Goal: Task Accomplishment & Management: Manage account settings

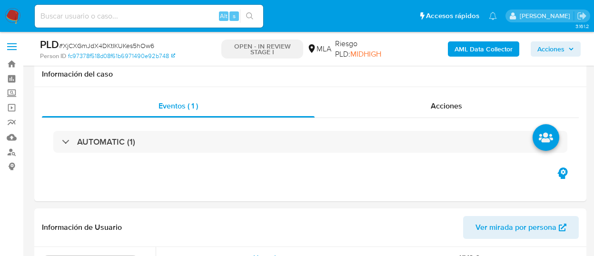
select select "10"
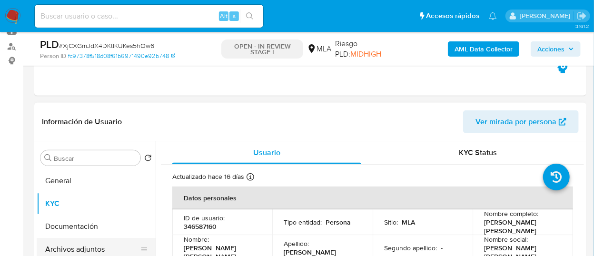
scroll to position [535, 0]
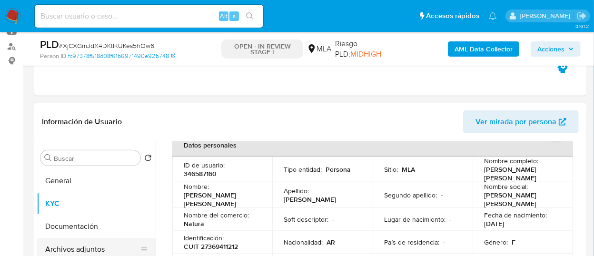
click at [102, 250] on button "Archivos adjuntos" at bounding box center [92, 249] width 111 height 23
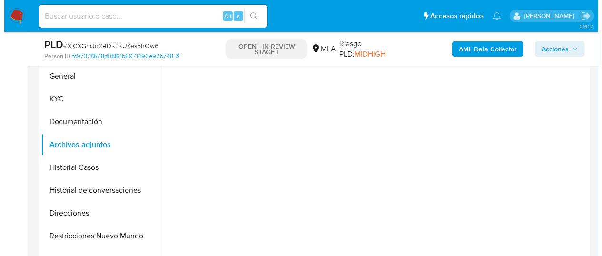
scroll to position [211, 0]
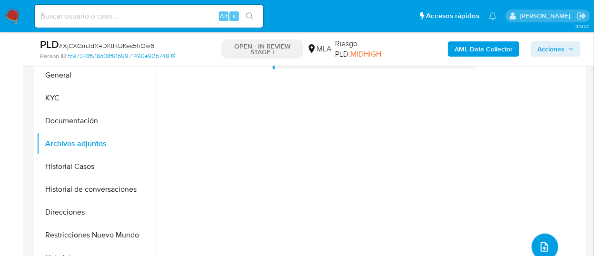
click at [548, 244] on button "upload-file" at bounding box center [545, 247] width 27 height 27
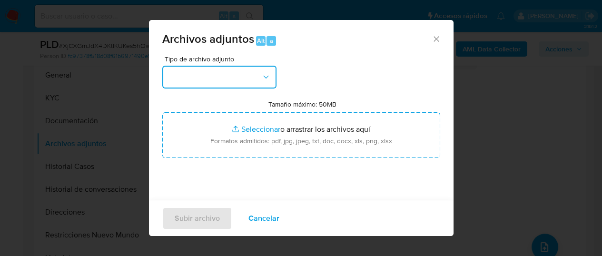
click at [255, 82] on button "button" at bounding box center [219, 77] width 114 height 23
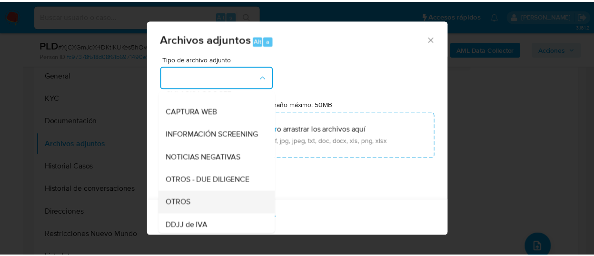
scroll to position [106, 0]
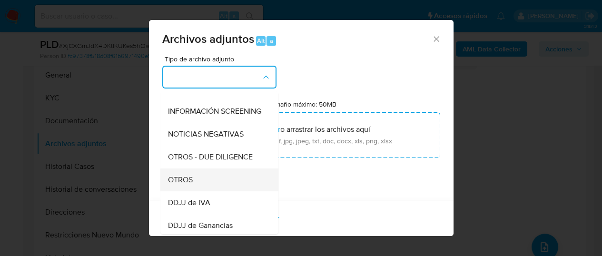
click at [189, 185] on span "OTROS" at bounding box center [180, 180] width 25 height 10
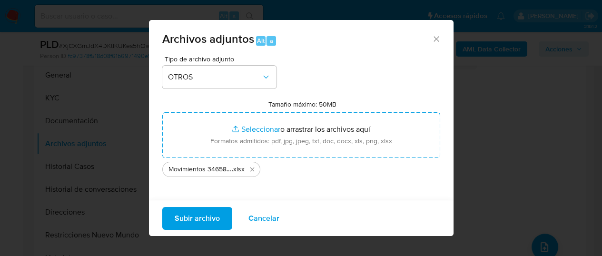
click at [219, 226] on span "Subir archivo" at bounding box center [197, 218] width 45 height 21
click at [214, 217] on span "Subir archivo" at bounding box center [197, 218] width 45 height 21
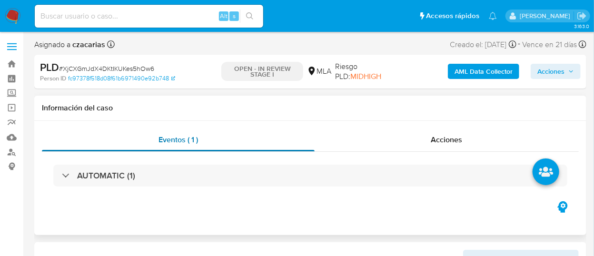
select select "10"
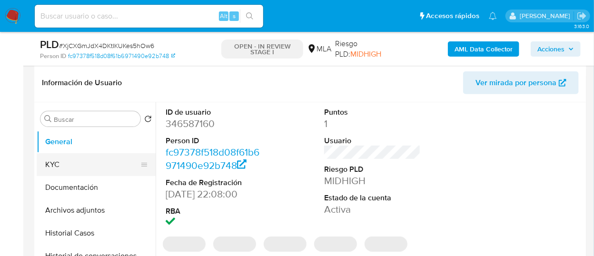
scroll to position [159, 0]
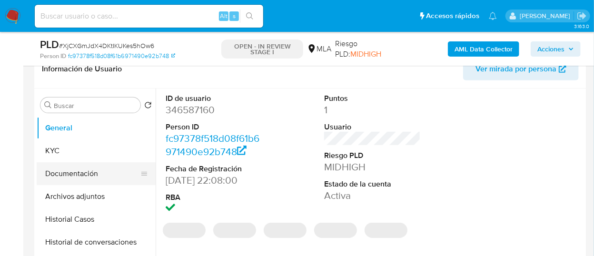
click at [100, 179] on button "Documentación" at bounding box center [92, 173] width 111 height 23
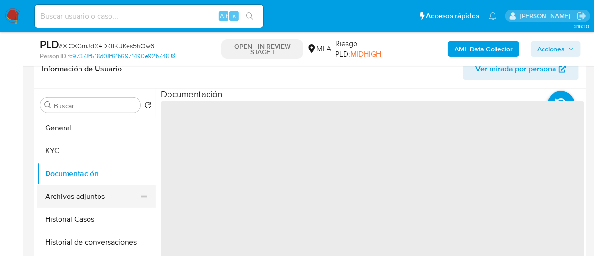
click at [111, 192] on button "Archivos adjuntos" at bounding box center [92, 196] width 111 height 23
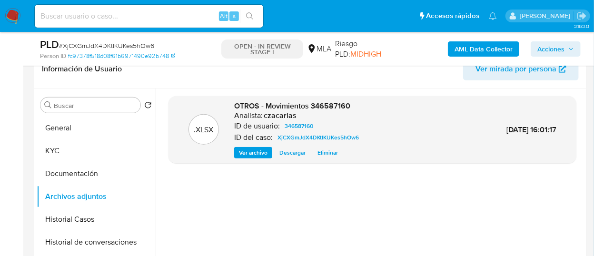
click at [502, 45] on b "AML Data Collector" at bounding box center [484, 48] width 58 height 15
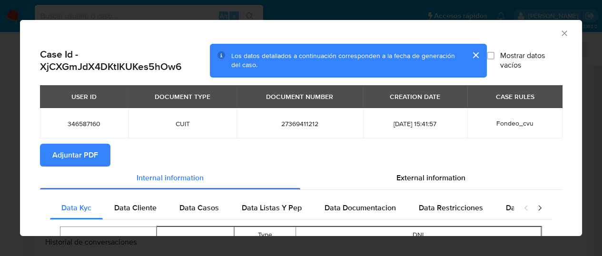
click at [99, 148] on button "Adjuntar PDF" at bounding box center [75, 155] width 70 height 23
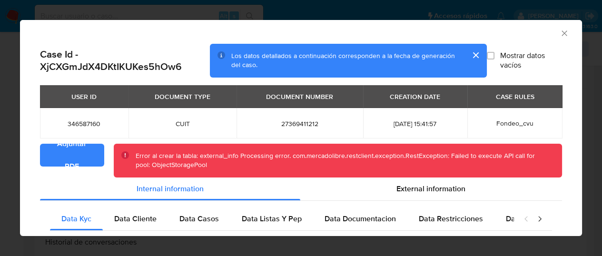
click at [560, 32] on icon "Cerrar ventana" at bounding box center [565, 34] width 10 height 10
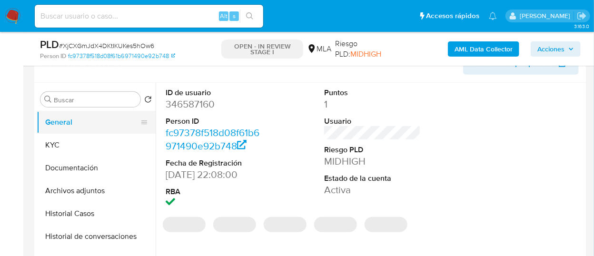
select select "10"
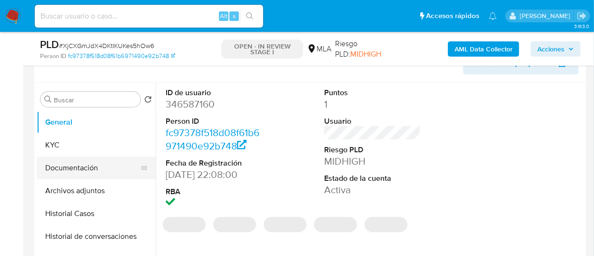
scroll to position [211, 0]
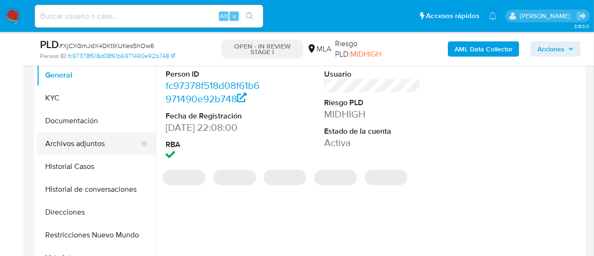
click at [113, 144] on button "Archivos adjuntos" at bounding box center [92, 143] width 111 height 23
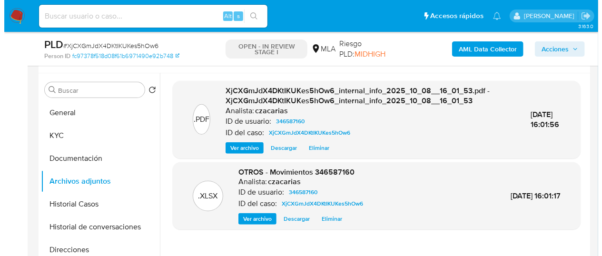
scroll to position [159, 0]
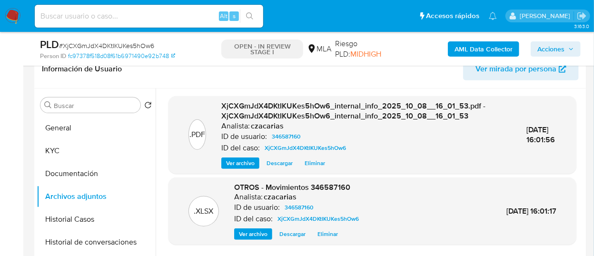
click at [501, 50] on b "AML Data Collector" at bounding box center [484, 48] width 58 height 15
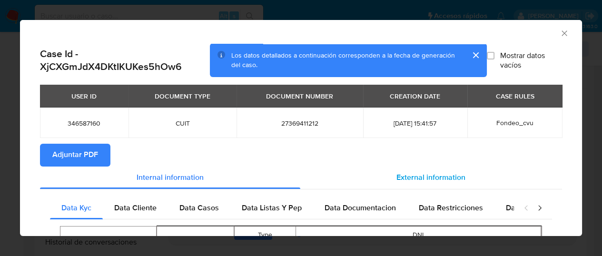
click at [397, 180] on span "External information" at bounding box center [431, 177] width 69 height 11
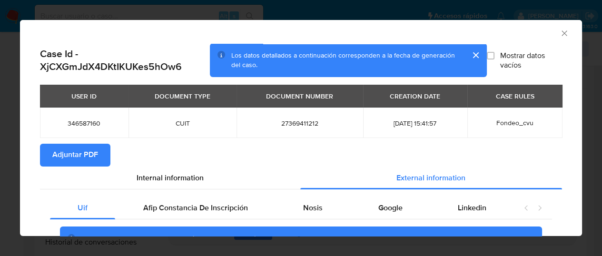
click at [93, 155] on span "Adjuntar PDF" at bounding box center [75, 155] width 46 height 21
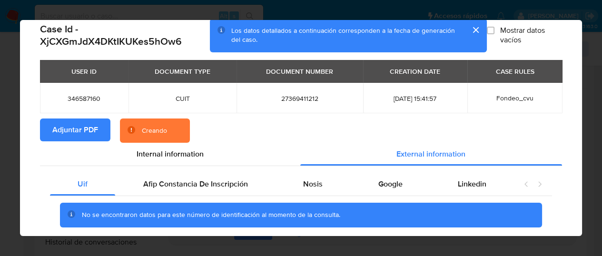
scroll to position [48, 0]
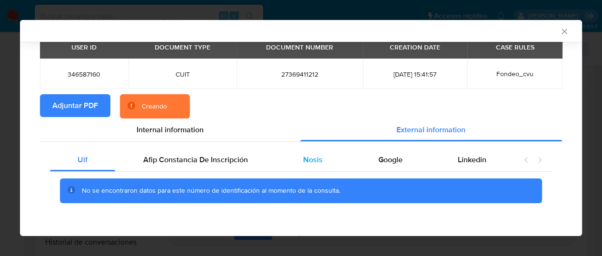
drag, startPoint x: 235, startPoint y: 156, endPoint x: 272, endPoint y: 159, distance: 37.2
click at [234, 156] on span "Afip Constancia De Inscripción" at bounding box center [195, 159] width 105 height 11
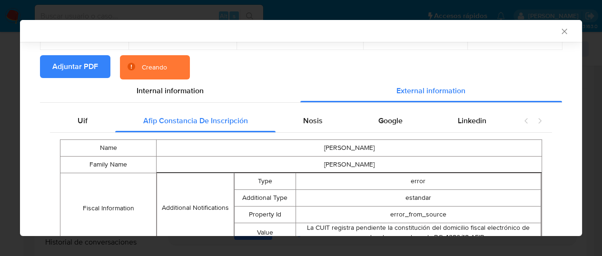
scroll to position [127, 0]
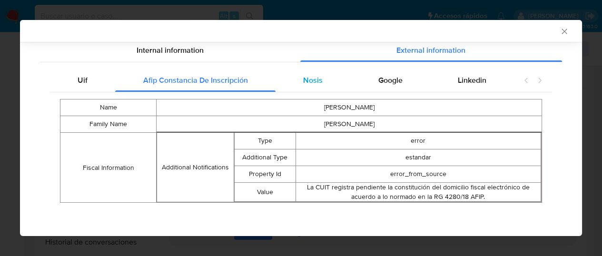
click at [327, 76] on div "Nosis" at bounding box center [313, 80] width 75 height 23
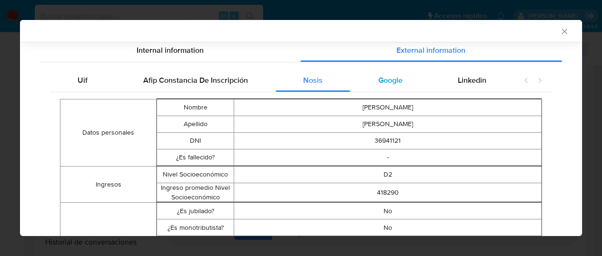
click at [391, 87] on div "Google" at bounding box center [389, 80] width 79 height 23
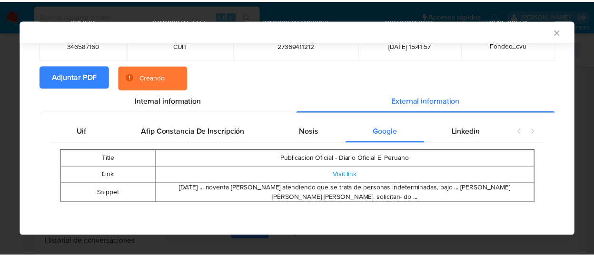
scroll to position [86, 0]
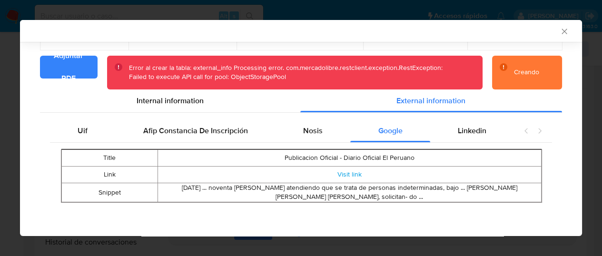
click at [560, 29] on icon "Cerrar ventana" at bounding box center [565, 32] width 10 height 10
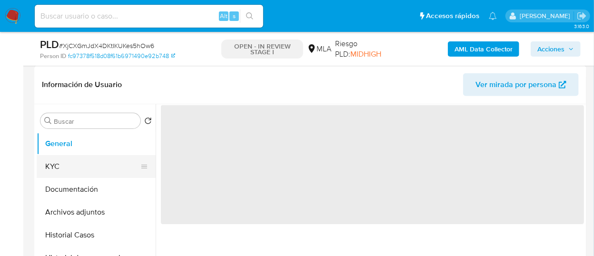
scroll to position [159, 0]
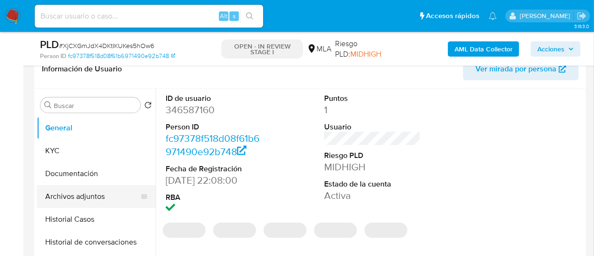
select select "10"
click at [90, 191] on button "Archivos adjuntos" at bounding box center [92, 196] width 111 height 23
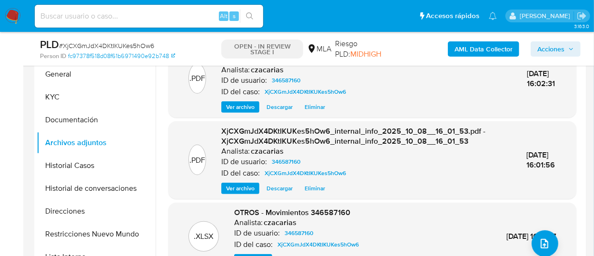
scroll to position [264, 0]
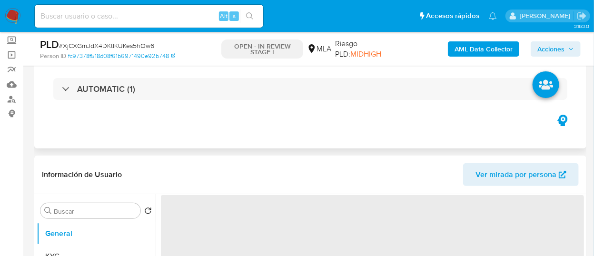
select select "10"
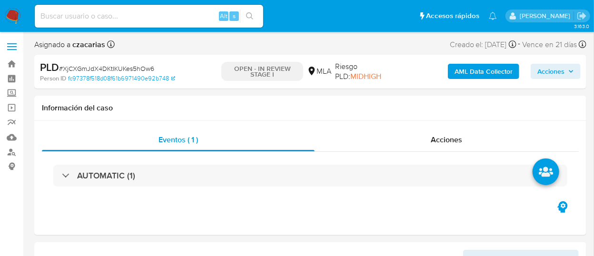
click at [492, 65] on b "AML Data Collector" at bounding box center [484, 71] width 58 height 15
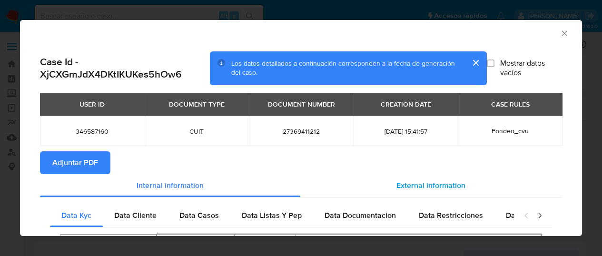
click at [401, 180] on span "External information" at bounding box center [431, 185] width 69 height 11
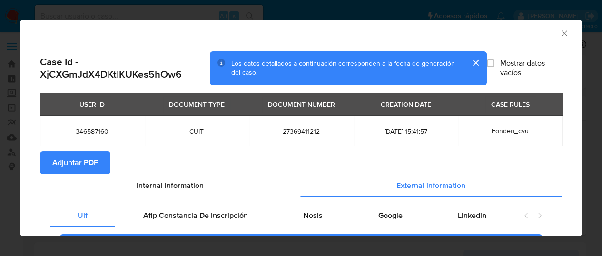
click at [95, 152] on span "Adjuntar PDF" at bounding box center [75, 162] width 46 height 21
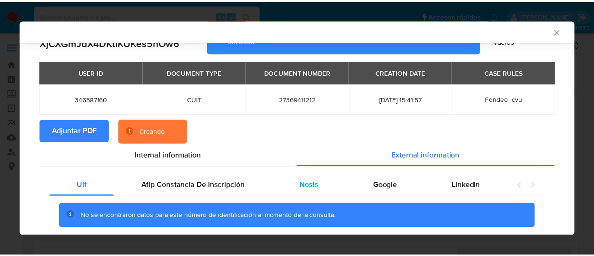
scroll to position [51, 0]
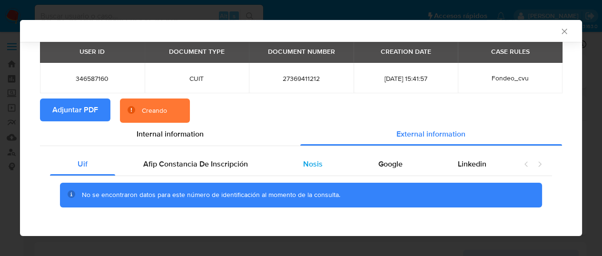
click at [306, 163] on span "Nosis" at bounding box center [313, 164] width 20 height 11
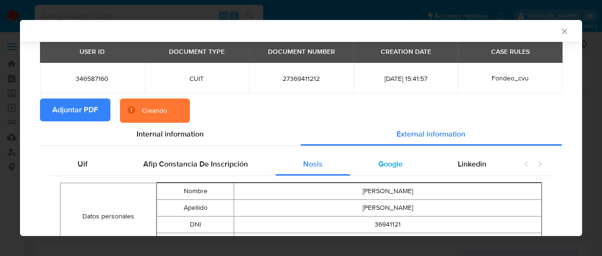
click at [383, 166] on span "Google" at bounding box center [390, 164] width 24 height 11
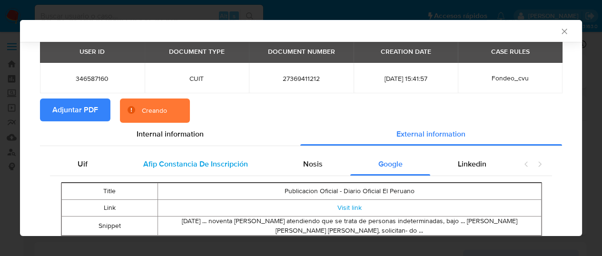
click at [173, 159] on span "Afip Constancia De Inscripción" at bounding box center [195, 164] width 105 height 11
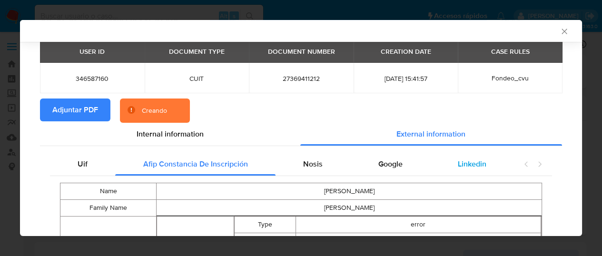
click at [463, 165] on span "Linkedin" at bounding box center [472, 164] width 29 height 11
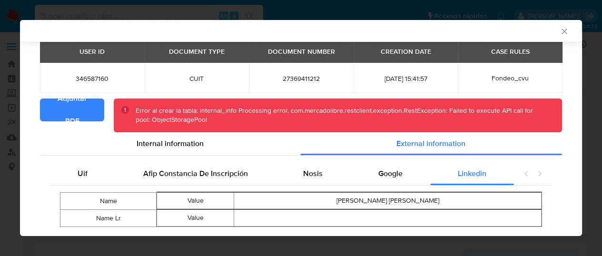
click at [560, 32] on icon "Cerrar ventana" at bounding box center [565, 32] width 10 height 10
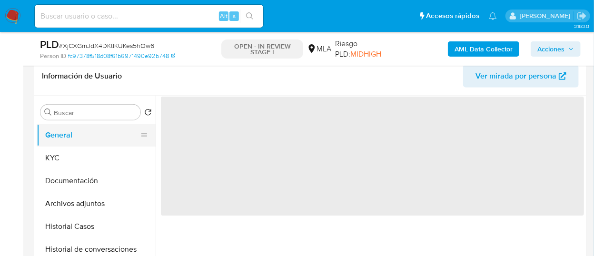
scroll to position [159, 0]
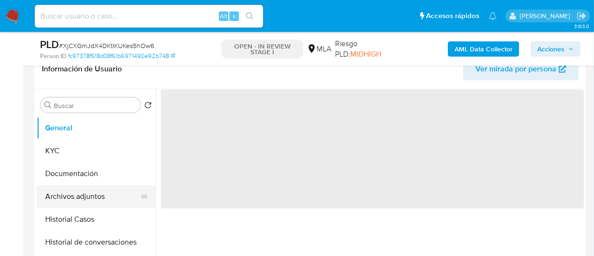
click at [101, 197] on button "Archivos adjuntos" at bounding box center [92, 196] width 111 height 23
select select "10"
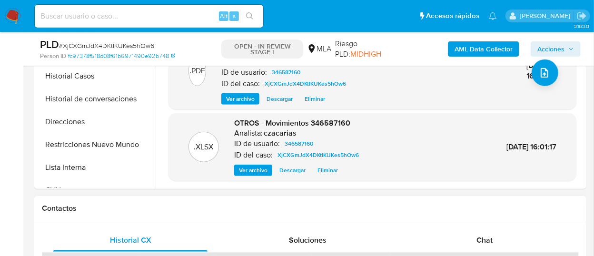
scroll to position [317, 0]
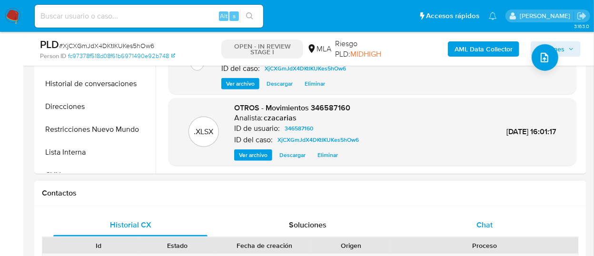
click at [480, 225] on span "Chat" at bounding box center [485, 224] width 16 height 11
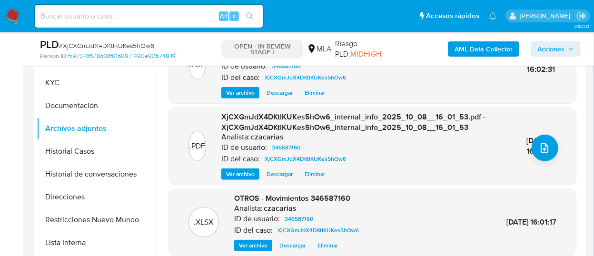
scroll to position [211, 0]
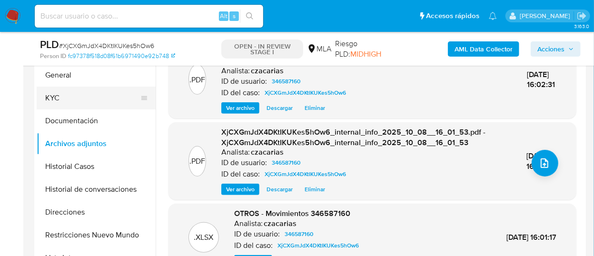
click at [72, 99] on button "KYC" at bounding box center [92, 98] width 111 height 23
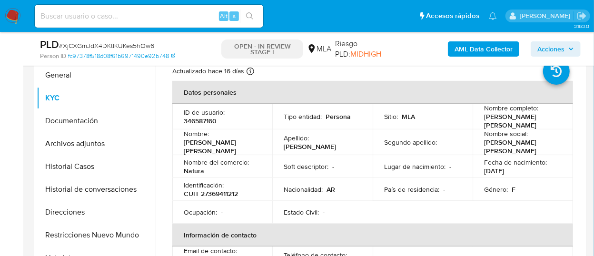
click at [510, 116] on p "[PERSON_NAME] [PERSON_NAME]" at bounding box center [520, 120] width 73 height 17
drag, startPoint x: 480, startPoint y: 117, endPoint x: 518, endPoint y: 123, distance: 39.1
click at [518, 123] on td "Nombre completo : Florencia Elizabeth Martinez" at bounding box center [523, 117] width 100 height 26
copy p "[PERSON_NAME] [PERSON_NAME]"
click at [484, 158] on p "Fecha de nacimiento :" at bounding box center [515, 162] width 63 height 9
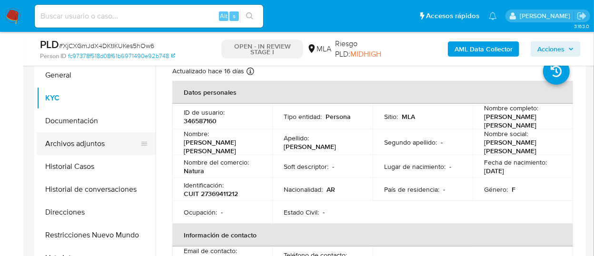
click at [99, 145] on button "Archivos adjuntos" at bounding box center [92, 143] width 111 height 23
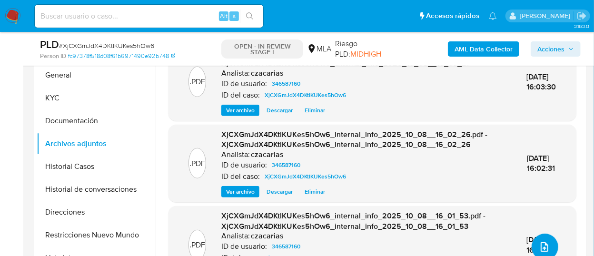
click at [551, 242] on button "upload-file" at bounding box center [545, 247] width 27 height 27
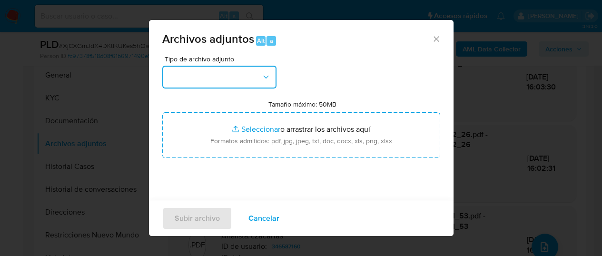
click at [236, 72] on button "button" at bounding box center [219, 77] width 114 height 23
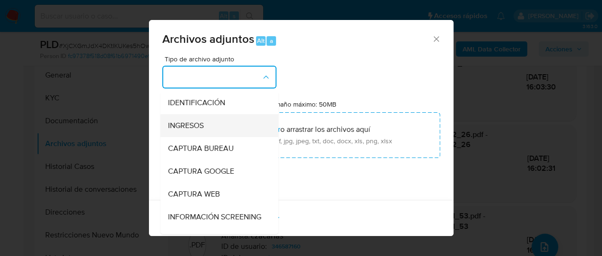
click at [204, 127] on div "INGRESOS" at bounding box center [216, 125] width 97 height 23
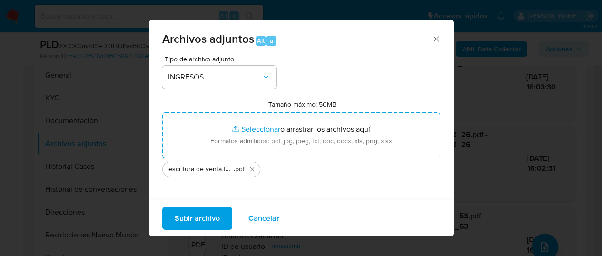
click at [194, 219] on span "Subir archivo" at bounding box center [197, 218] width 45 height 21
click at [208, 221] on span "Subir archivo" at bounding box center [197, 218] width 45 height 21
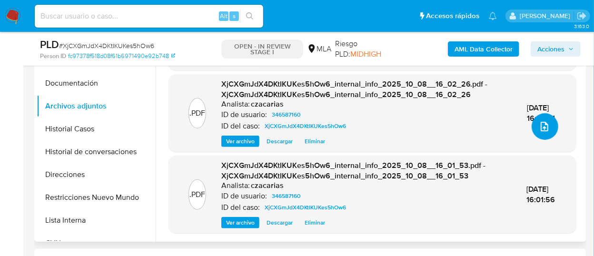
scroll to position [264, 0]
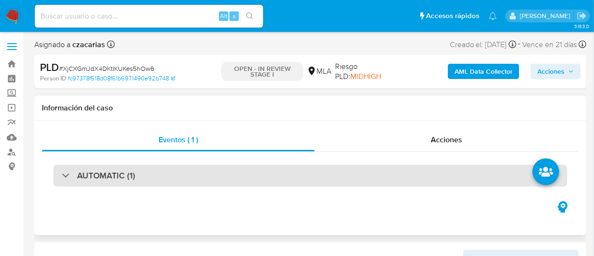
select select "10"
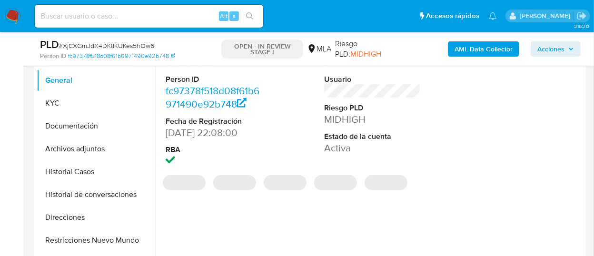
scroll to position [317, 0]
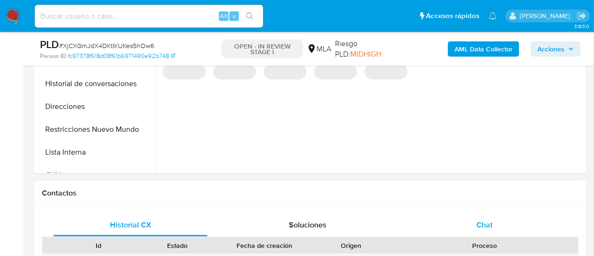
click at [468, 214] on div "Chat" at bounding box center [484, 225] width 154 height 23
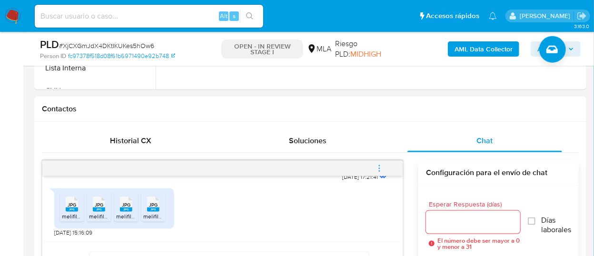
scroll to position [423, 0]
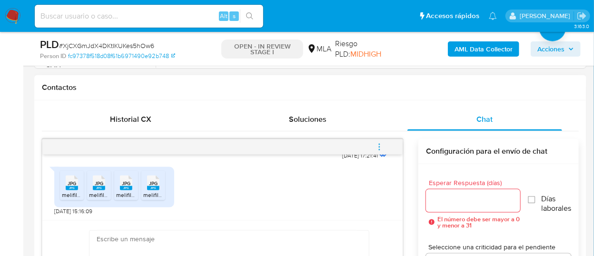
click at [380, 143] on icon "menu-action" at bounding box center [379, 147] width 9 height 9
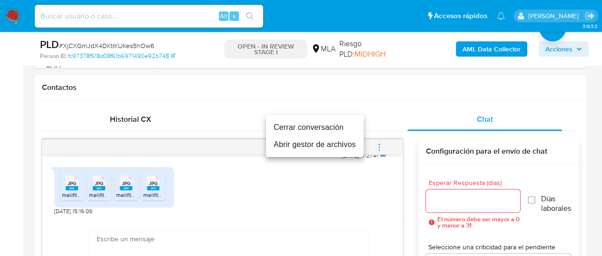
click at [323, 118] on ul "Cerrar conversación Abrir gestor de archivos" at bounding box center [315, 136] width 98 height 42
click at [305, 122] on li "Cerrar conversación" at bounding box center [315, 127] width 98 height 17
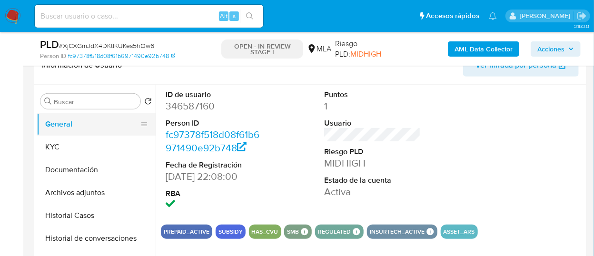
scroll to position [159, 0]
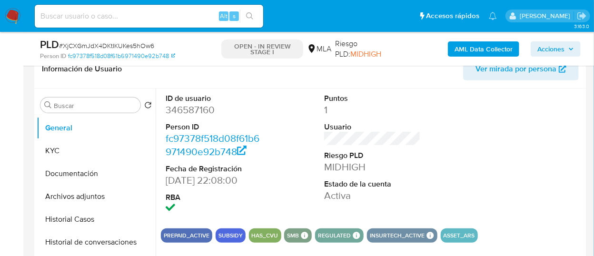
click at [181, 107] on dd "346587160" at bounding box center [214, 109] width 96 height 13
drag, startPoint x: 181, startPoint y: 107, endPoint x: 190, endPoint y: 79, distance: 29.5
click at [181, 108] on dd "346587160" at bounding box center [214, 109] width 96 height 13
copy dd "346587160"
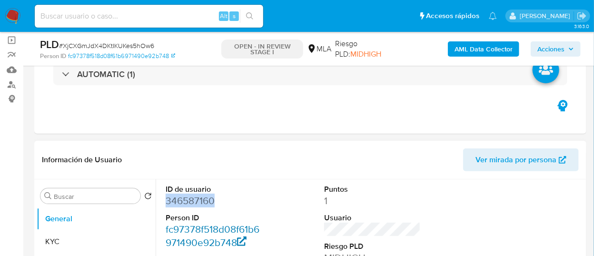
scroll to position [0, 0]
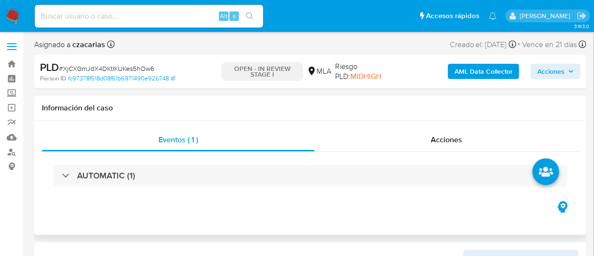
click at [190, 188] on div "AUTOMATIC (1)" at bounding box center [310, 176] width 537 height 48
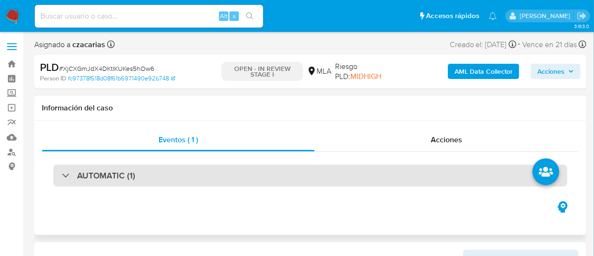
click at [203, 174] on div "AUTOMATIC (1)" at bounding box center [310, 176] width 514 height 22
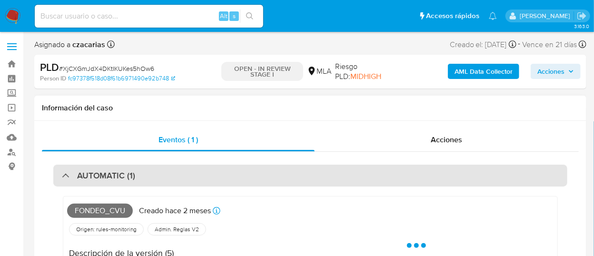
click at [205, 173] on div "AUTOMATIC (1)" at bounding box center [310, 176] width 514 height 22
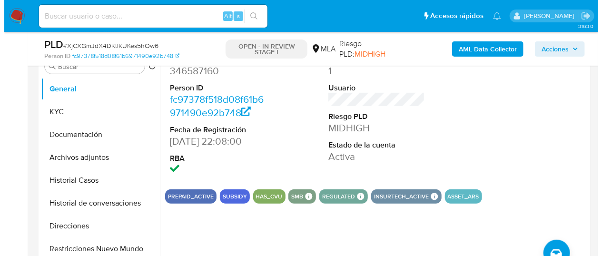
scroll to position [201, 0]
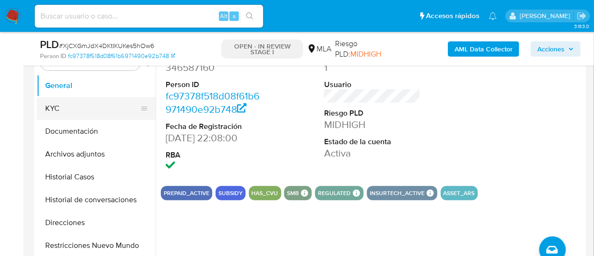
click at [68, 112] on button "KYC" at bounding box center [92, 108] width 111 height 23
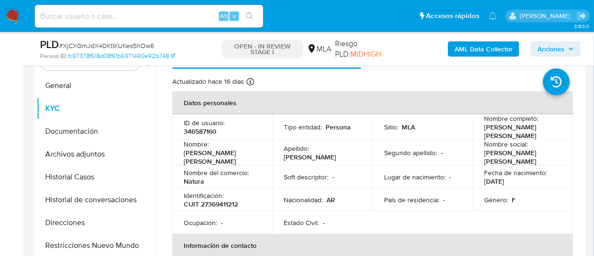
drag, startPoint x: 483, startPoint y: 128, endPoint x: 522, endPoint y: 137, distance: 39.7
click at [522, 137] on p "Florencia Elizabeth Martinez" at bounding box center [520, 131] width 73 height 17
copy p "Florencia Elizabeth Martinez"
click at [76, 150] on button "Archivos adjuntos" at bounding box center [92, 154] width 111 height 23
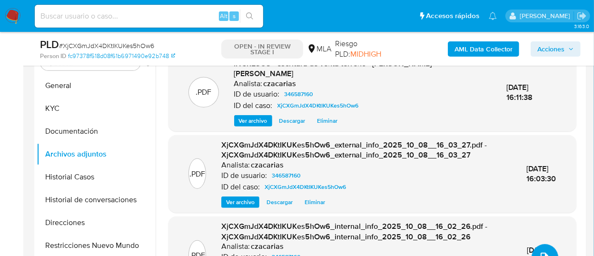
click at [541, 253] on icon "upload-file" at bounding box center [545, 258] width 8 height 10
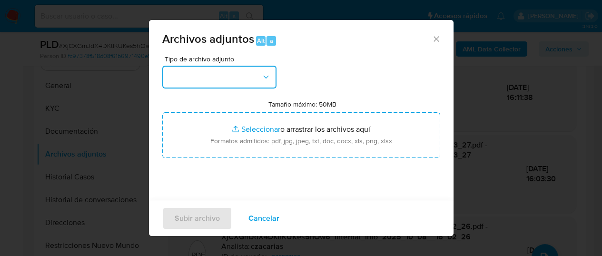
drag, startPoint x: 250, startPoint y: 76, endPoint x: 245, endPoint y: 86, distance: 11.7
click at [250, 76] on button "button" at bounding box center [219, 77] width 114 height 23
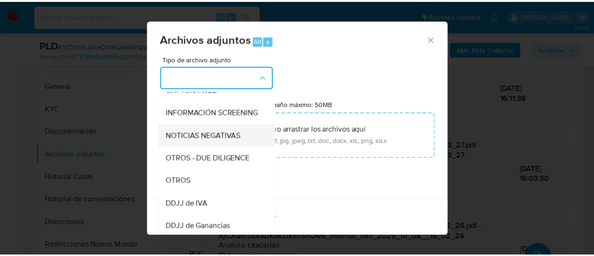
scroll to position [106, 0]
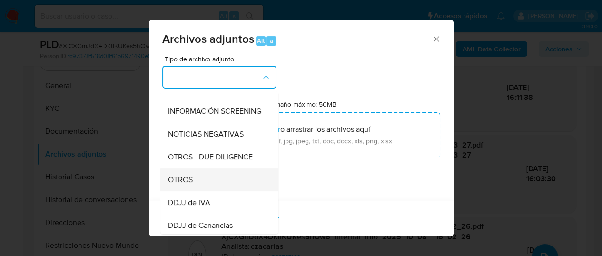
click at [209, 184] on div "OTROS" at bounding box center [216, 180] width 97 height 23
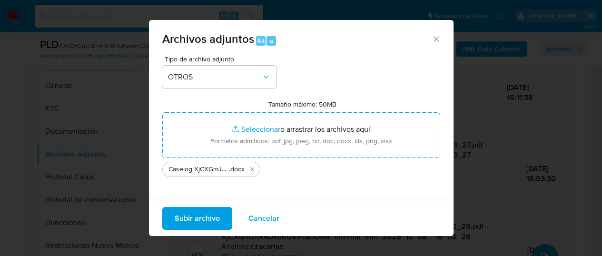
click at [207, 219] on span "Subir archivo" at bounding box center [197, 218] width 45 height 21
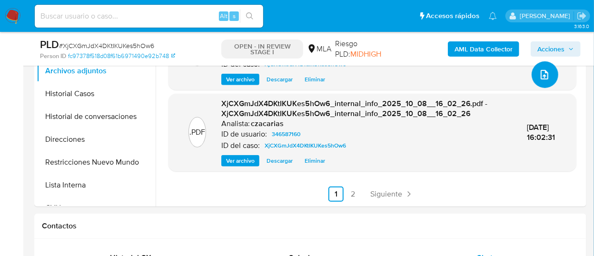
scroll to position [307, 0]
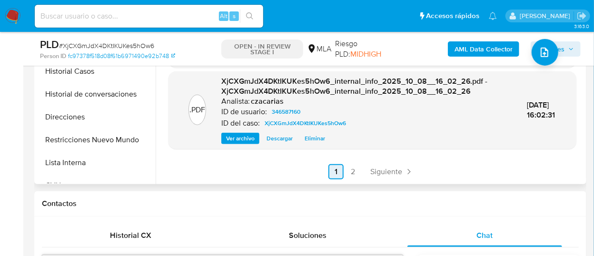
click at [393, 171] on span "Siguiente" at bounding box center [386, 172] width 32 height 8
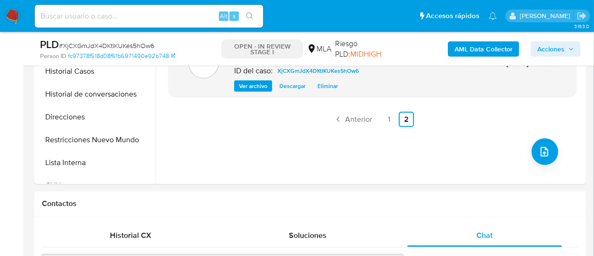
click at [384, 126] on link "1" at bounding box center [389, 119] width 15 height 15
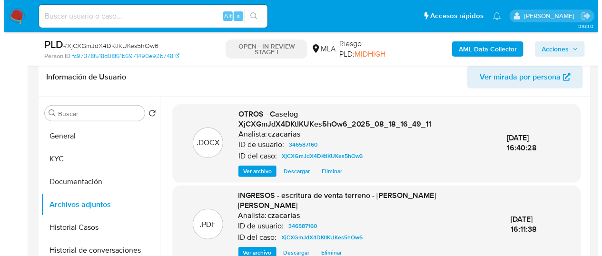
scroll to position [148, 0]
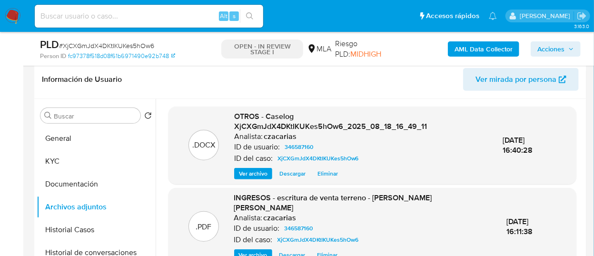
click at [264, 178] on span "Ver archivo" at bounding box center [253, 174] width 29 height 10
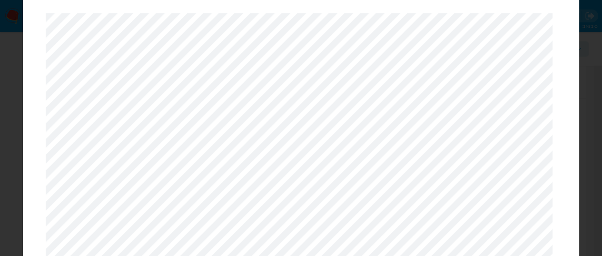
scroll to position [0, 0]
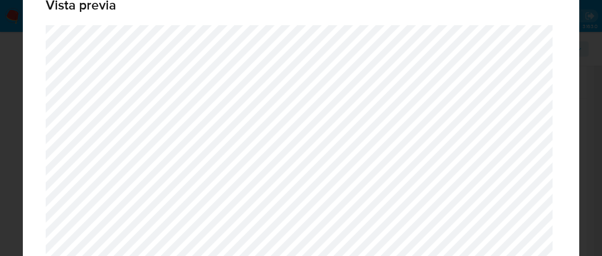
click at [595, 49] on div "Vista previa" at bounding box center [301, 128] width 602 height 256
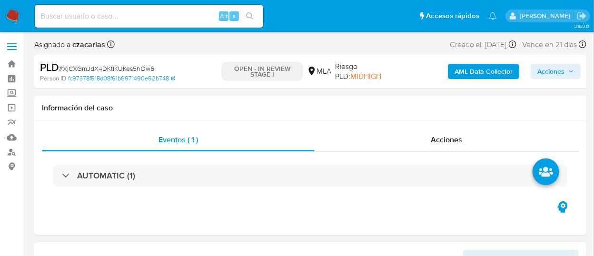
select select "10"
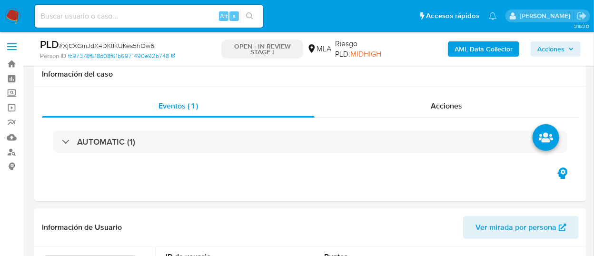
scroll to position [159, 0]
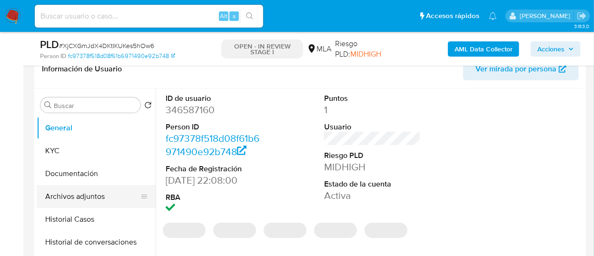
click at [82, 201] on button "Archivos adjuntos" at bounding box center [92, 196] width 111 height 23
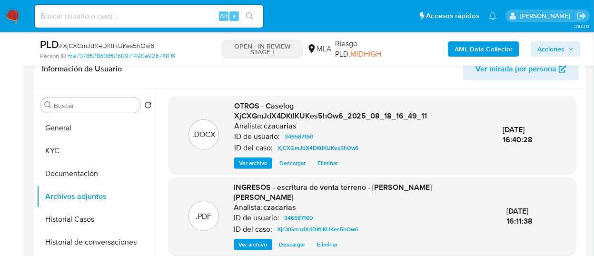
click at [565, 42] on span "Acciones" at bounding box center [555, 48] width 37 height 13
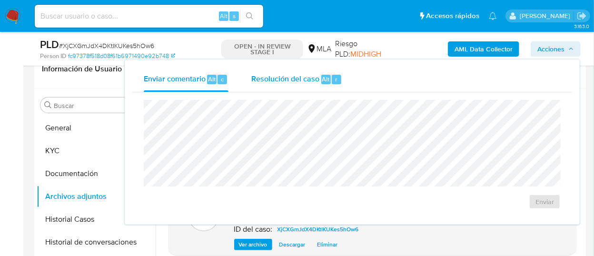
click at [325, 88] on div "Resolución del caso Alt r" at bounding box center [296, 79] width 91 height 25
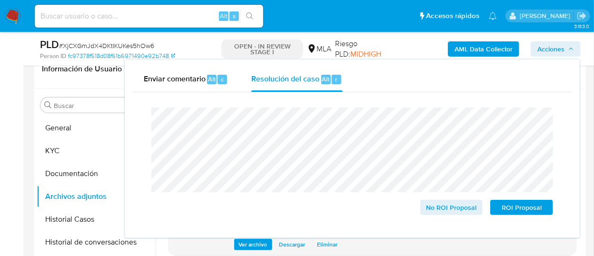
click at [148, 40] on div "PLD # XjCXGmJdX4DKtIKUKes5hOw6" at bounding box center [128, 45] width 177 height 14
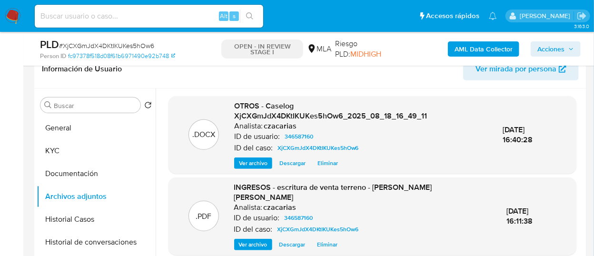
click at [147, 42] on span "# XjCXGmJdX4DKtIKUKes5hOw6" at bounding box center [106, 46] width 95 height 10
click at [144, 46] on span "# XjCXGmJdX4DKtIKUKes5hOw6" at bounding box center [106, 46] width 95 height 10
copy span "XjCXGmJdX4DKtIKUKes5hOw6"
click at [554, 45] on span "Acciones" at bounding box center [550, 48] width 27 height 15
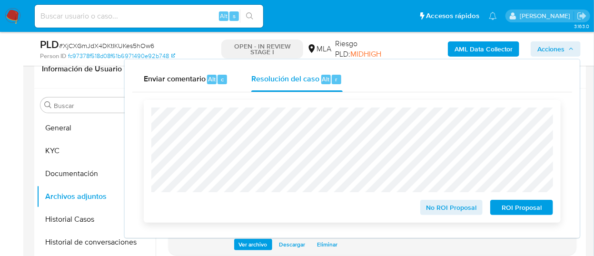
click at [477, 208] on button "No ROI Proposal" at bounding box center [451, 207] width 63 height 15
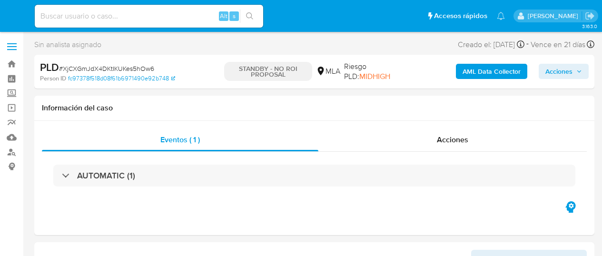
select select "10"
click at [159, 8] on div "Alt s" at bounding box center [149, 16] width 228 height 23
click at [169, 14] on input at bounding box center [149, 16] width 228 height 12
paste input "xJ7rNvnBatdk36W3ptgf1tsm"
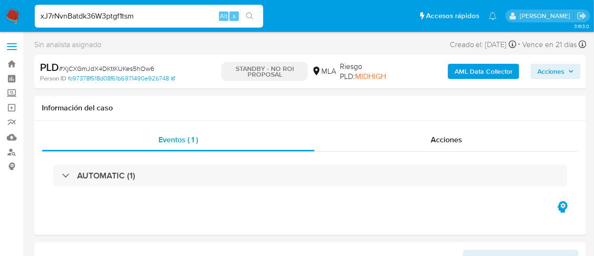
type input "xJ7rNvnBatdk36W3ptgf1tsm"
click at [253, 16] on icon "search-icon" at bounding box center [250, 16] width 8 height 8
select select "10"
click at [130, 20] on input "xJ7rNvnBatdk36W3ptgf1tsm" at bounding box center [149, 16] width 228 height 12
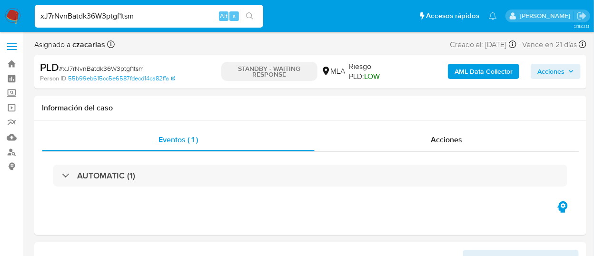
paste input "QxGLsMoRRdmwevXewZE0cbYa"
click at [239, 17] on input "QxGLsMoRRdmwevXewZE0cbYa" at bounding box center [149, 16] width 228 height 12
type input "QxGLsMoRRdmwevXewZE0cbYa"
click at [251, 18] on icon "search-icon" at bounding box center [250, 16] width 8 height 8
select select "10"
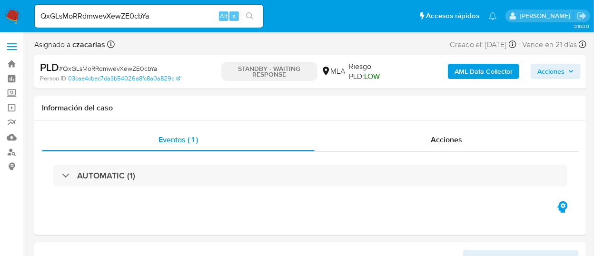
click at [144, 21] on input "QxGLsMoRRdmwevXewZE0cbYa" at bounding box center [149, 16] width 228 height 12
paste input "fBzdKu1XdBAjLBNGBtY6CSls"
type input "fBzdKu1XdBAjLBNGBtY6CSls"
click at [249, 15] on icon "search-icon" at bounding box center [250, 16] width 8 height 8
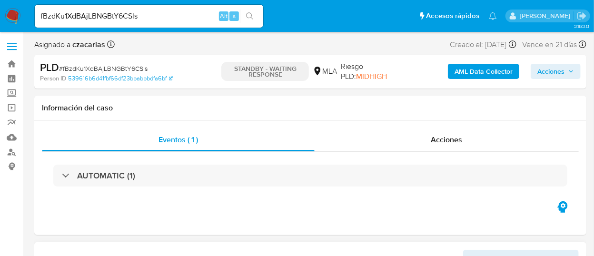
select select "10"
click at [163, 20] on input "fBzdKu1XdBAjLBNGBtY6CSls" at bounding box center [149, 16] width 228 height 12
paste input "2qIbb5QFE5APfdaFrLrzUYuF"
type input "2qIbb5QFE5APfdaFrLrzUYuF"
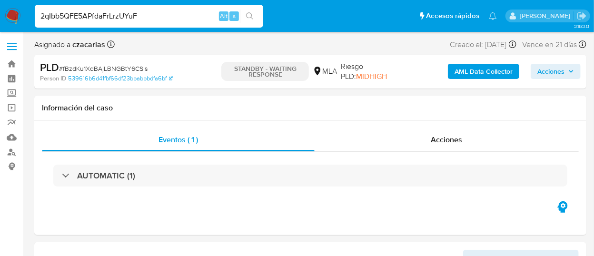
click at [258, 12] on button "search-icon" at bounding box center [250, 16] width 20 height 13
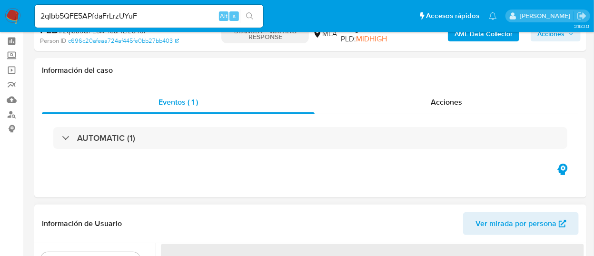
scroll to position [53, 0]
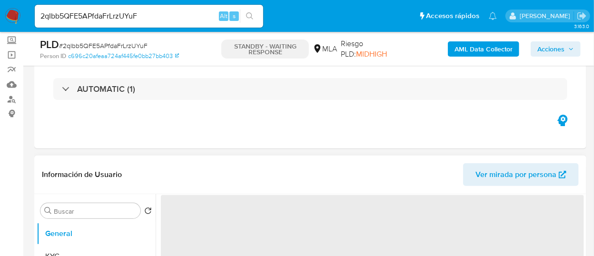
select select "10"
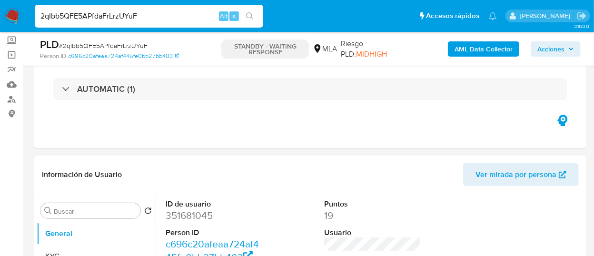
click at [126, 14] on input "2qIbb5QFE5APfdaFrLrzUYuF" at bounding box center [149, 16] width 228 height 12
paste input "hEbHa8sZICUPQrshWzhERA42"
type input "hEbHa8sZICUPQrshWzhERA42"
click at [252, 13] on icon "search-icon" at bounding box center [250, 16] width 8 height 8
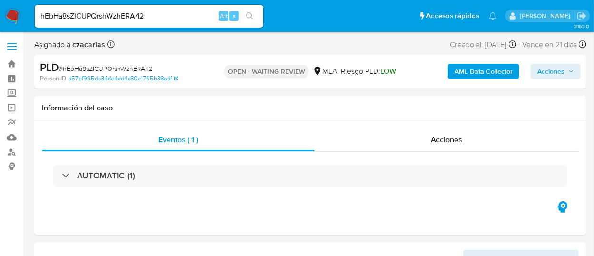
select select "10"
click at [469, 150] on div "Eventos ( 1 ) Acciones AUTOMATIC (1)" at bounding box center [310, 164] width 537 height 71
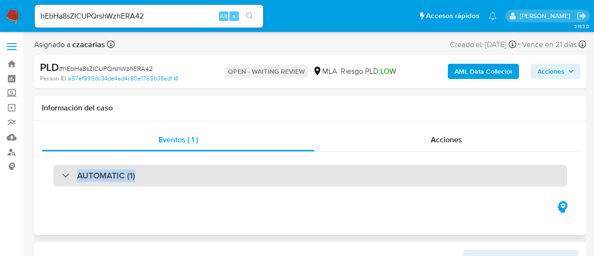
click at [308, 177] on div "AUTOMATIC (1)" at bounding box center [310, 176] width 514 height 22
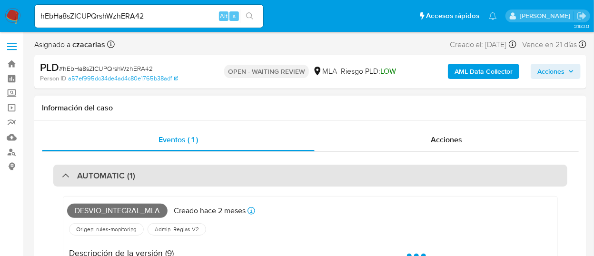
click at [308, 177] on div "AUTOMATIC (1)" at bounding box center [310, 176] width 514 height 22
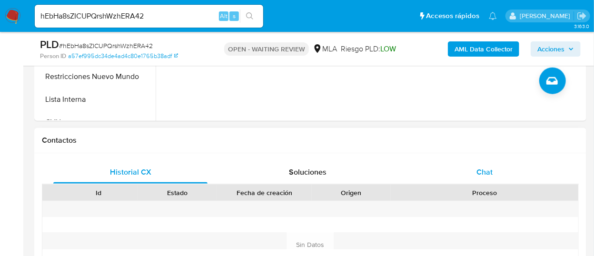
click at [509, 167] on div "Chat" at bounding box center [484, 172] width 154 height 23
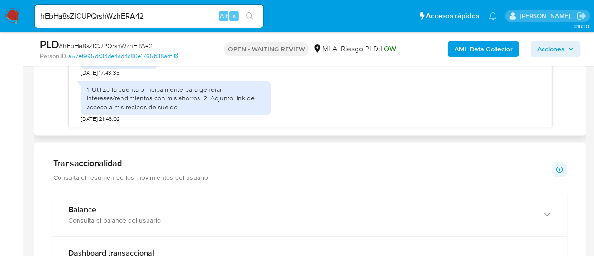
scroll to position [476, 0]
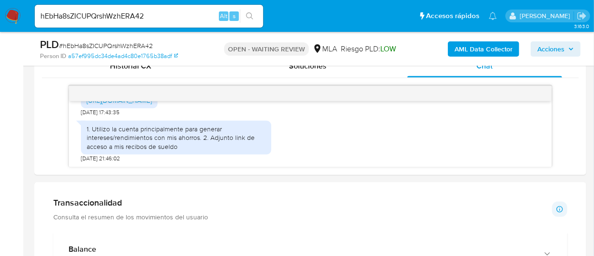
click at [125, 45] on span "# hEbHa8sZICUPQrshWzhERA42" at bounding box center [106, 46] width 94 height 10
copy span "hEbHa8sZICUPQrshWzhERA42"
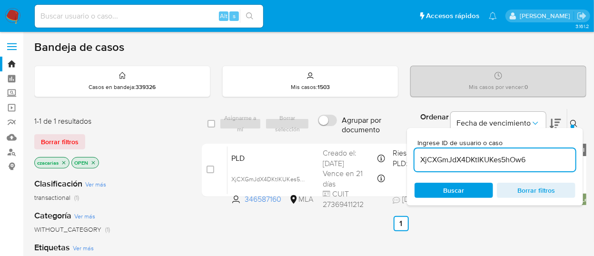
click at [159, 20] on input at bounding box center [149, 16] width 228 height 12
paste input "hEbHa8sZICUPQrshWzhERA42"
type input "hEbHa8sZICUPQrshWzhERA42"
click at [250, 17] on icon "search-icon" at bounding box center [249, 15] width 7 height 7
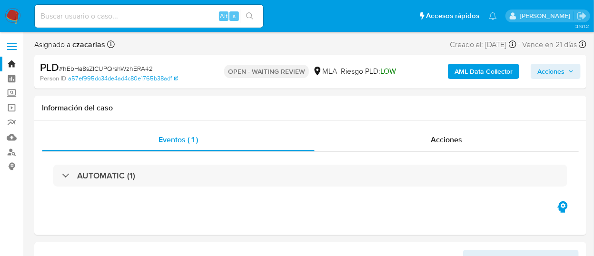
select select "10"
drag, startPoint x: 20, startPoint y: 2, endPoint x: 175, endPoint y: 35, distance: 159.1
click at [13, 20] on img at bounding box center [13, 16] width 16 height 16
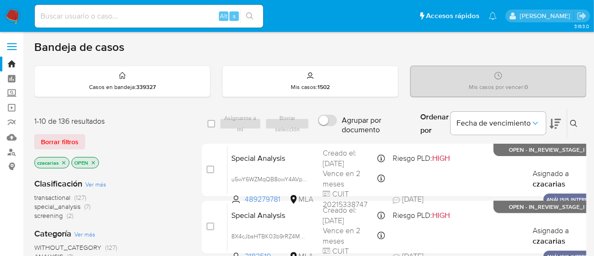
click at [570, 120] on icon at bounding box center [573, 123] width 7 height 7
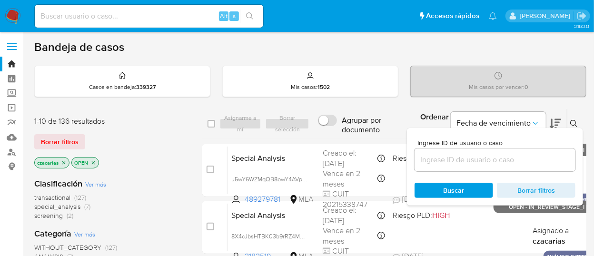
click at [454, 169] on div at bounding box center [495, 160] width 161 height 23
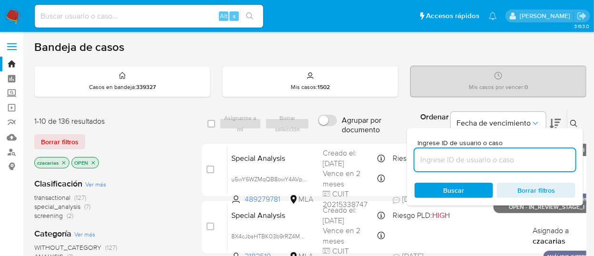
click at [457, 163] on input at bounding box center [495, 160] width 161 height 12
paste input "hEbHa8sZICUPQrshWzhERA42"
type input "hEbHa8sZICUPQrshWzhERA42"
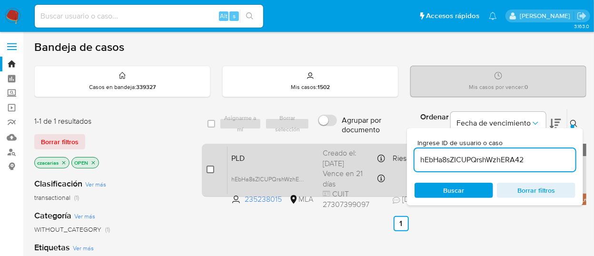
click at [207, 171] on input "checkbox" at bounding box center [211, 170] width 8 height 8
checkbox input "true"
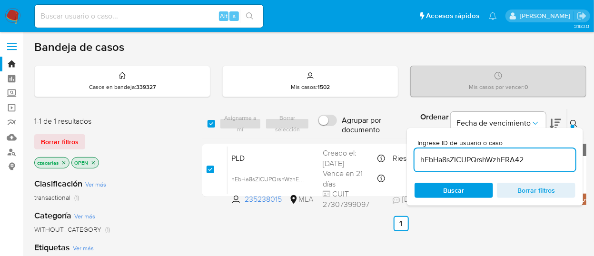
checkbox input "true"
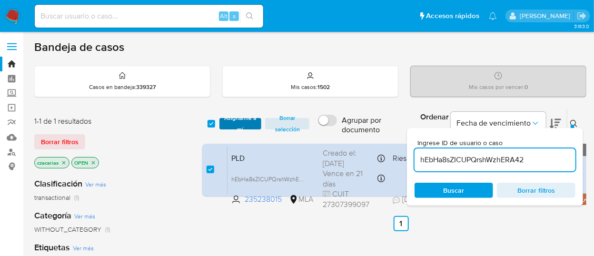
click at [234, 126] on span "Asignarme a mí" at bounding box center [240, 124] width 33 height 10
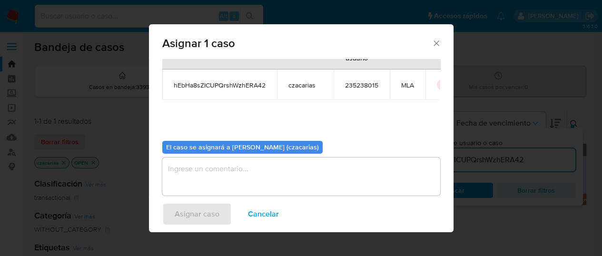
scroll to position [49, 0]
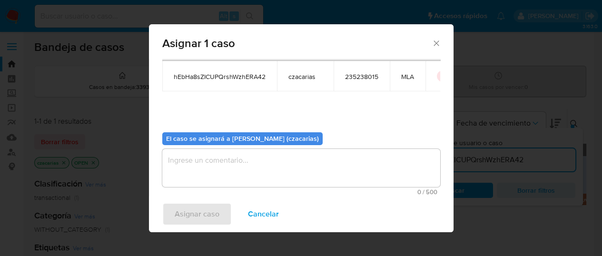
click at [268, 176] on textarea "assign-modal" at bounding box center [301, 168] width 278 height 38
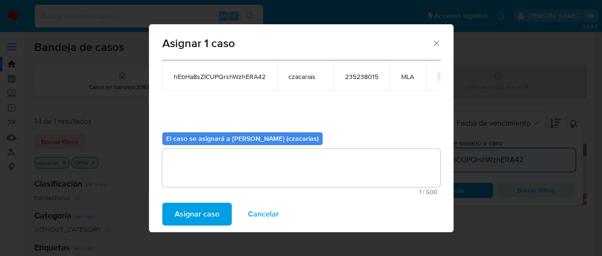
click at [199, 208] on span "Asignar caso" at bounding box center [197, 214] width 45 height 21
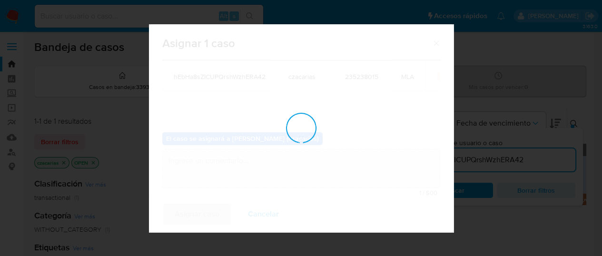
checkbox input "false"
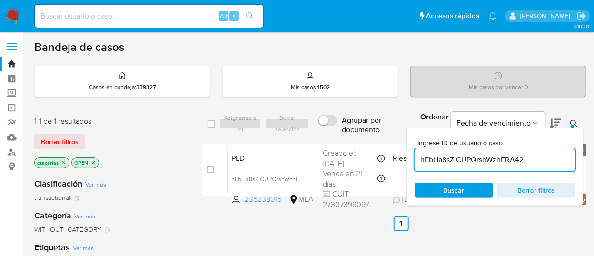
click at [471, 149] on div "hEbHa8sZICUPQrshWzhERA42" at bounding box center [495, 160] width 161 height 23
click at [467, 158] on input "hEbHa8sZICUPQrshWzhERA42" at bounding box center [495, 160] width 161 height 12
paste input "uzZ1YCZEzNfBX50V3ik5VXqN"
type input "uzZ1YCZEzNfBX50V3ik5VXqN"
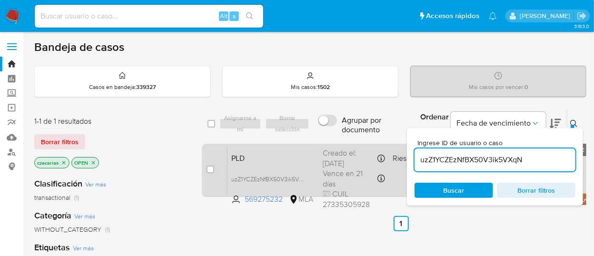
drag, startPoint x: 207, startPoint y: 168, endPoint x: 215, endPoint y: 167, distance: 7.7
click at [209, 169] on input "checkbox" at bounding box center [211, 170] width 8 height 8
checkbox input "true"
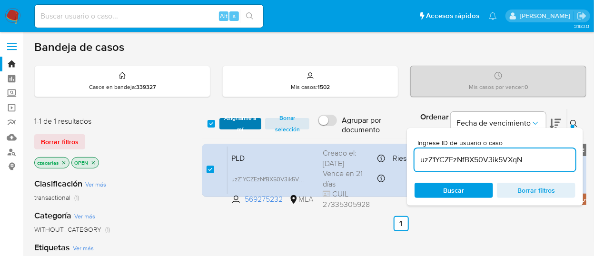
click at [242, 119] on span "Asignarme a mí" at bounding box center [240, 124] width 33 height 10
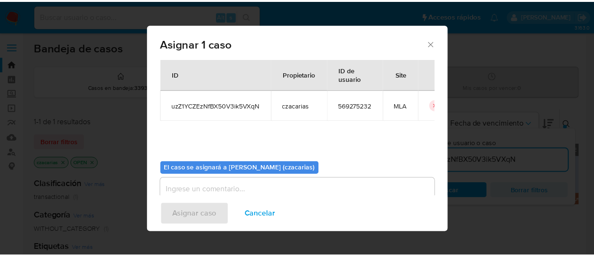
scroll to position [49, 0]
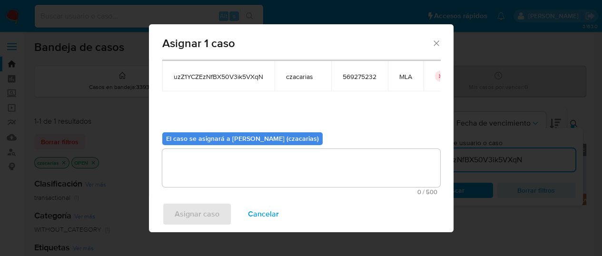
drag, startPoint x: 255, startPoint y: 166, endPoint x: 240, endPoint y: 179, distance: 20.2
click at [254, 166] on textarea "assign-modal" at bounding box center [301, 168] width 278 height 38
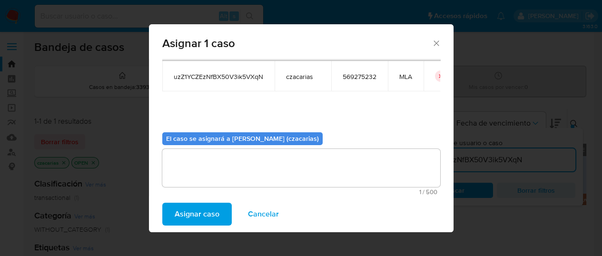
click at [205, 215] on span "Asignar caso" at bounding box center [197, 214] width 45 height 21
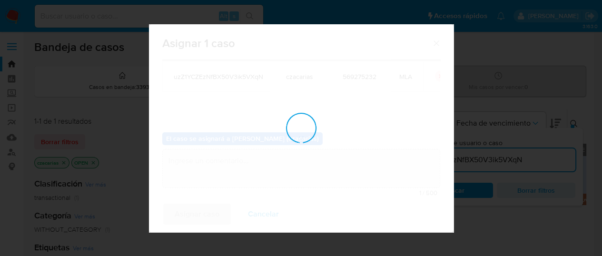
checkbox input "false"
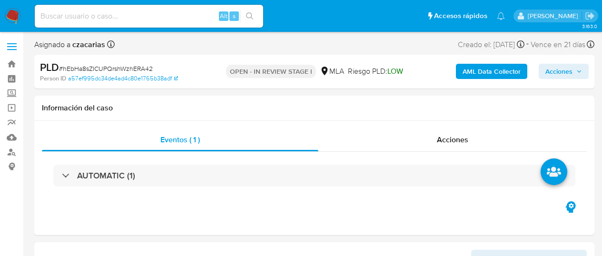
select select "10"
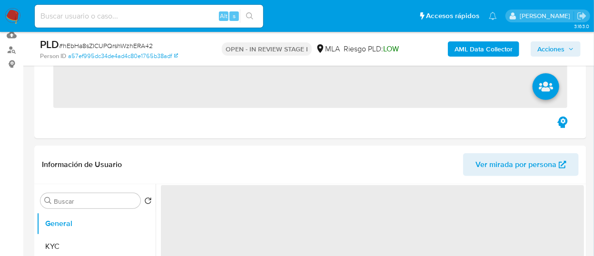
scroll to position [106, 0]
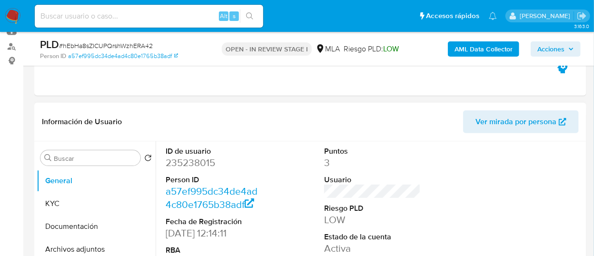
select select "10"
click at [189, 165] on dd "235238015" at bounding box center [214, 162] width 96 height 13
copy dd "235238015"
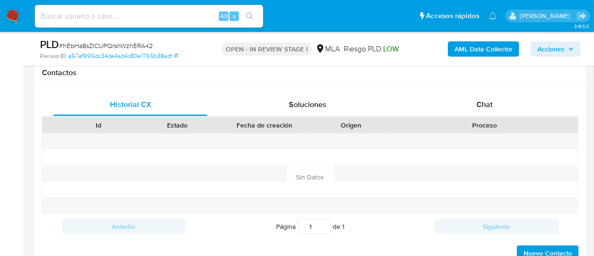
scroll to position [423, 0]
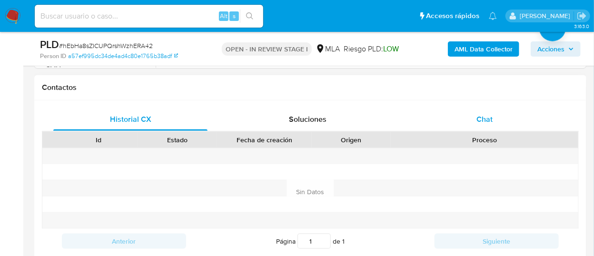
click at [495, 126] on div "Chat" at bounding box center [484, 119] width 154 height 23
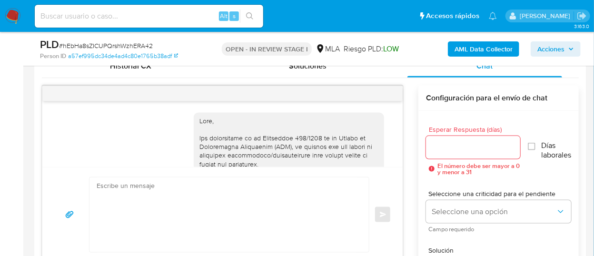
scroll to position [595, 0]
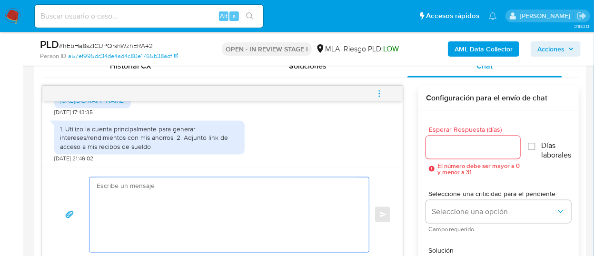
click at [226, 197] on textarea at bounding box center [227, 215] width 260 height 75
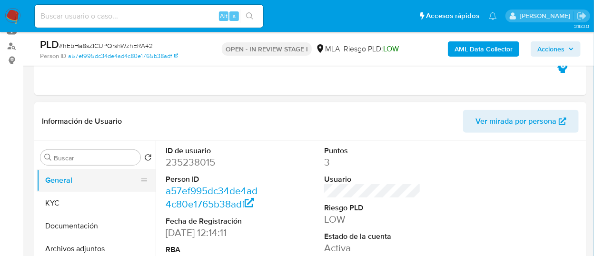
scroll to position [106, 0]
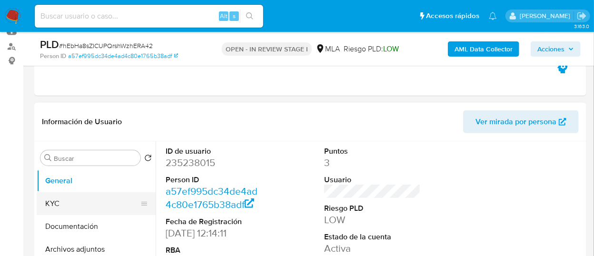
click at [77, 213] on button "KYC" at bounding box center [92, 203] width 111 height 23
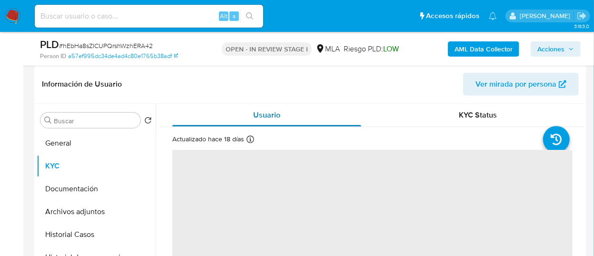
scroll to position [159, 0]
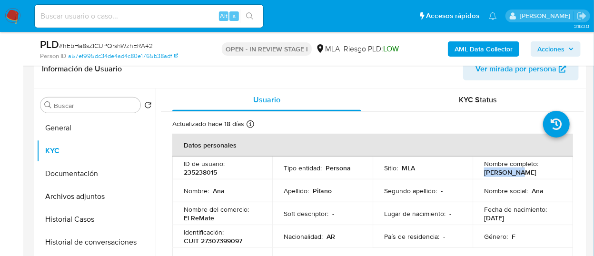
drag, startPoint x: 482, startPoint y: 175, endPoint x: 517, endPoint y: 179, distance: 34.5
click at [517, 179] on td "Nombre completo : Ana Pifano" at bounding box center [523, 168] width 100 height 23
copy p "[PERSON_NAME]"
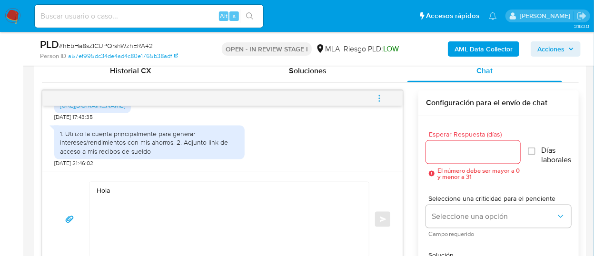
scroll to position [529, 0]
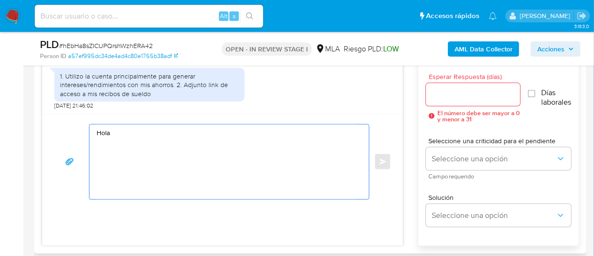
drag, startPoint x: 175, startPoint y: 125, endPoint x: 176, endPoint y: 131, distance: 5.9
click at [175, 127] on textarea "Hola" at bounding box center [227, 162] width 260 height 75
paste textarea "Ana Pifano"
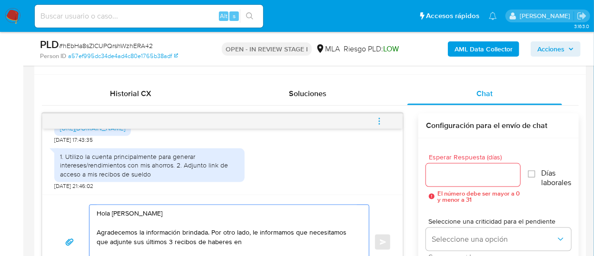
scroll to position [516, 0]
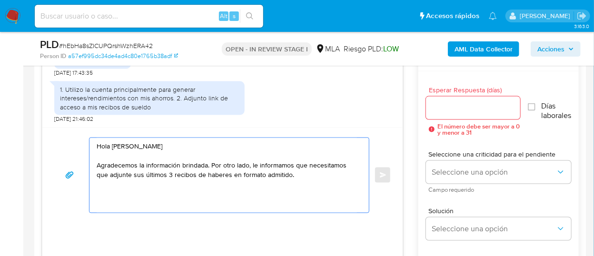
paste textarea "Formatos admitidos: PDF, JPG, JPEG, TXT, DOC, DOCX, XLS, PNG, XLSX, con un tama…"
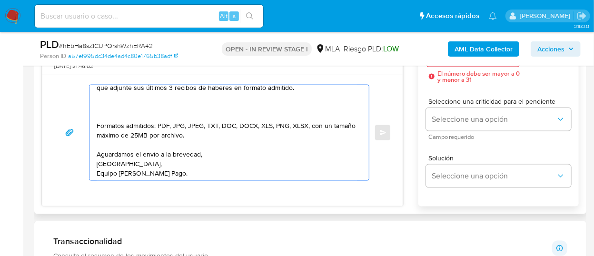
scroll to position [0, 0]
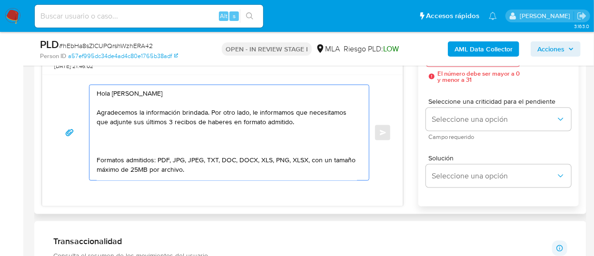
click at [272, 111] on textarea "Hola Ana Pifano Agradecemos la información brindada. Por otro lado, le informam…" at bounding box center [227, 132] width 260 height 95
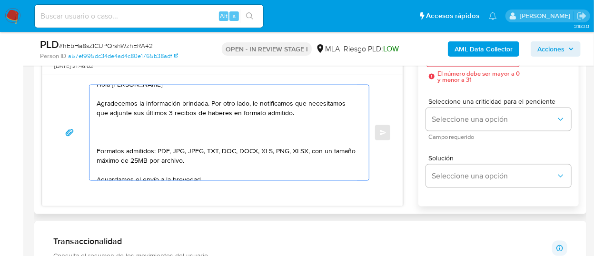
scroll to position [11, 0]
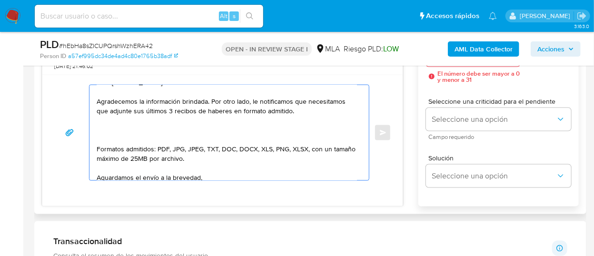
click at [238, 109] on textarea "Hola Ana Pifano Agradecemos la información brindada. Por otro lado, le notifica…" at bounding box center [227, 132] width 260 height 95
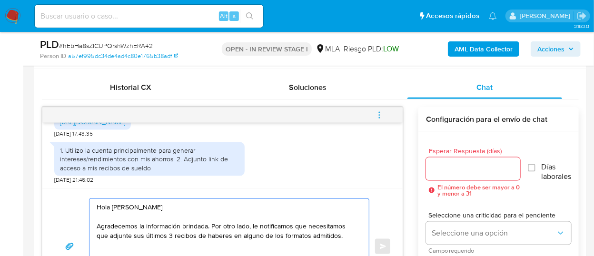
scroll to position [454, 0]
type textarea "Hola Ana Pifano Agradecemos la información brindada. Por otro lado, le notifica…"
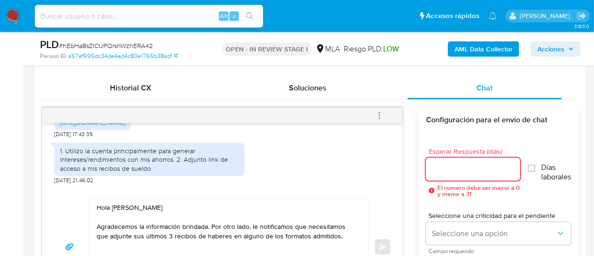
click at [476, 171] on input "Esperar Respuesta (días)" at bounding box center [473, 169] width 94 height 12
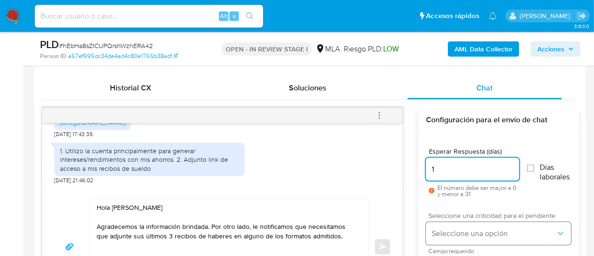
type input "1"
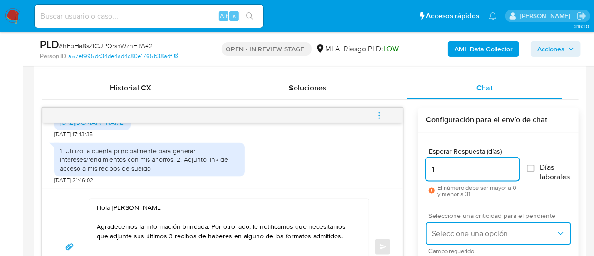
click at [467, 242] on button "Seleccione una opción" at bounding box center [498, 233] width 145 height 23
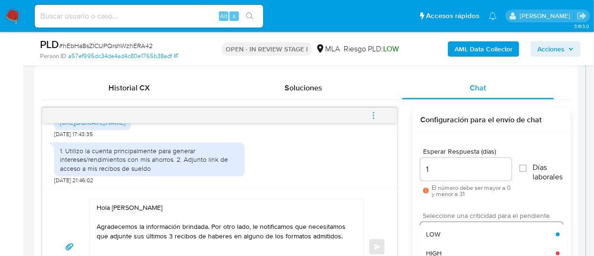
scroll to position [461, 0]
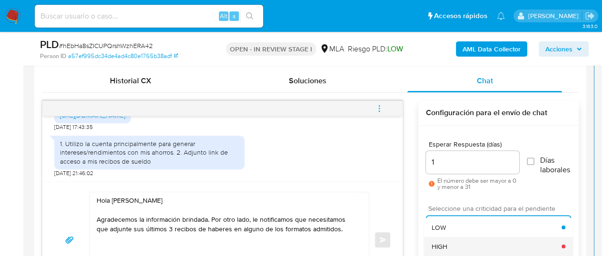
click at [468, 241] on div "HIGH" at bounding box center [497, 246] width 130 height 19
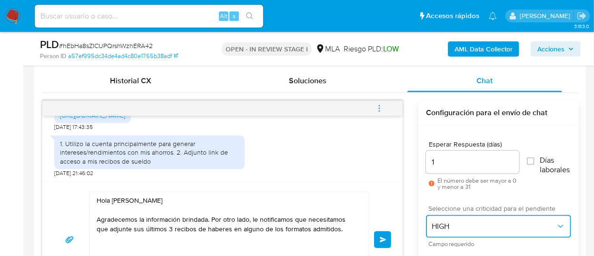
scroll to position [554, 0]
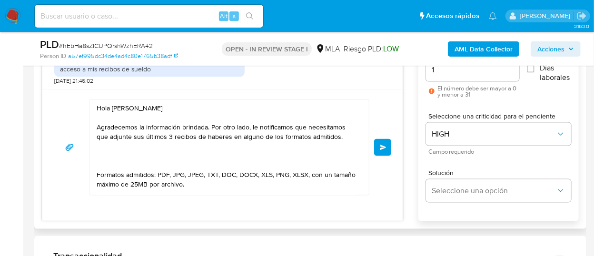
click at [382, 147] on span "Enviar" at bounding box center [383, 148] width 7 height 6
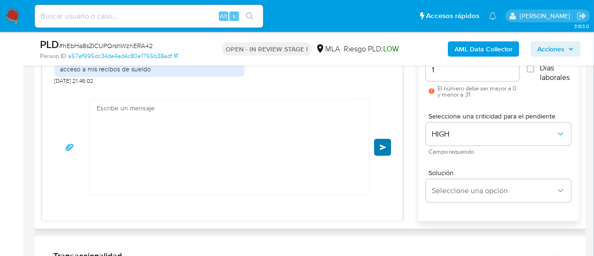
scroll to position [743, 0]
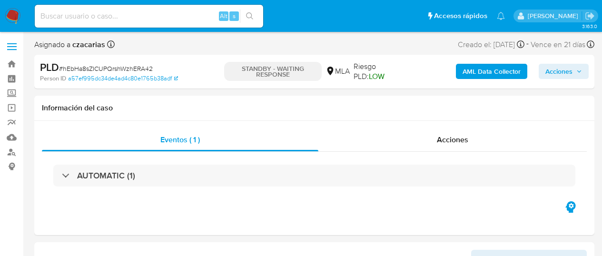
select select "10"
click at [11, 17] on img at bounding box center [13, 16] width 16 height 16
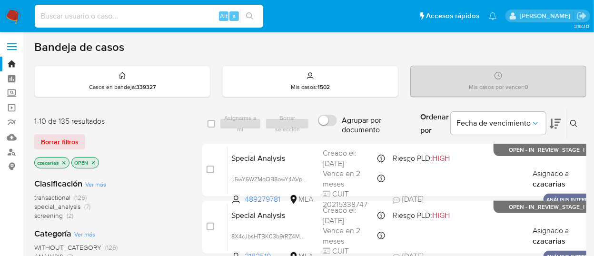
click at [127, 16] on input at bounding box center [149, 16] width 228 height 12
paste input "uzZ1YCZEzNfBX50V3ik5VXqN"
type input "uzZ1YCZEzNfBX50V3ik5VXqN"
click at [255, 15] on button "search-icon" at bounding box center [250, 16] width 20 height 13
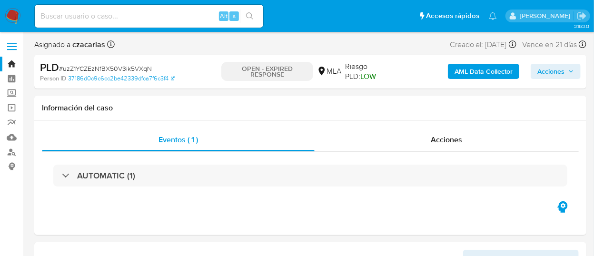
select select "10"
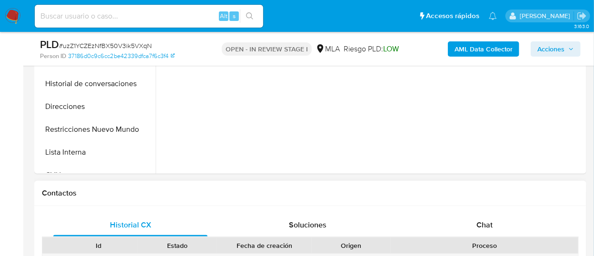
select select "10"
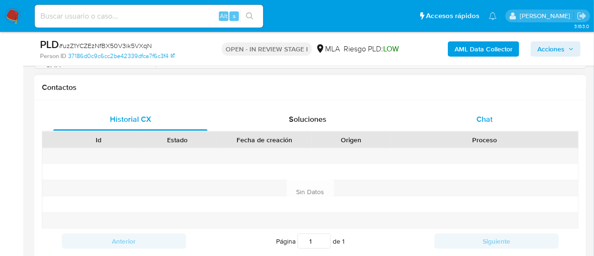
click at [503, 120] on div "Chat" at bounding box center [484, 119] width 154 height 23
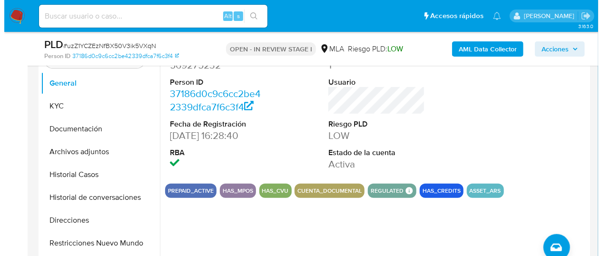
scroll to position [159, 0]
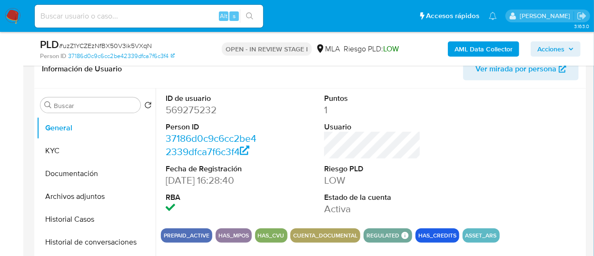
click at [203, 114] on dd "569275232" at bounding box center [214, 109] width 96 height 13
copy dd "569275232"
click at [197, 112] on dd "569275232" at bounding box center [214, 109] width 96 height 13
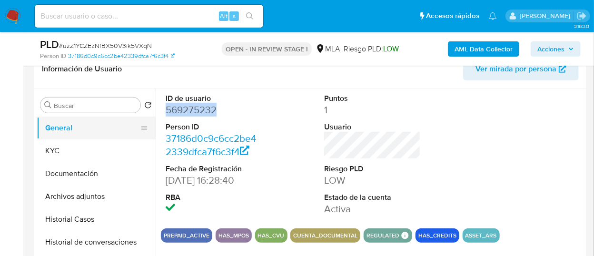
drag, startPoint x: 73, startPoint y: 140, endPoint x: 104, endPoint y: 124, distance: 35.3
click at [73, 140] on button "KYC" at bounding box center [96, 150] width 119 height 23
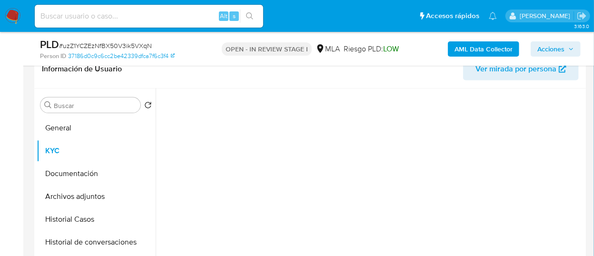
click at [481, 55] on b "AML Data Collector" at bounding box center [484, 48] width 58 height 15
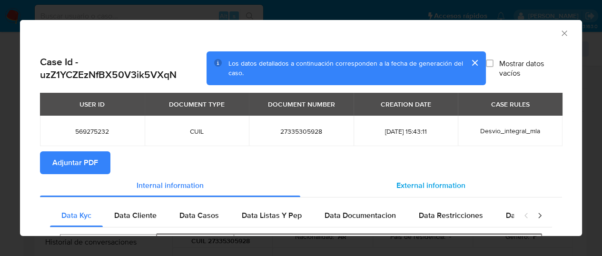
click at [407, 189] on span "External information" at bounding box center [431, 185] width 69 height 11
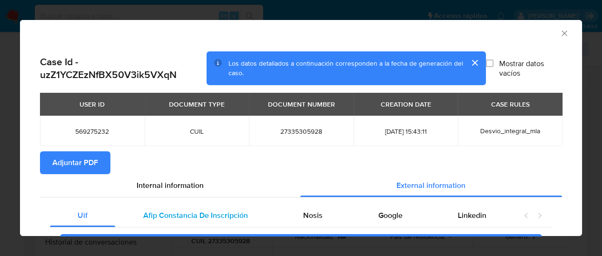
click at [171, 206] on div "Afip Constancia De Inscripción" at bounding box center [195, 215] width 160 height 23
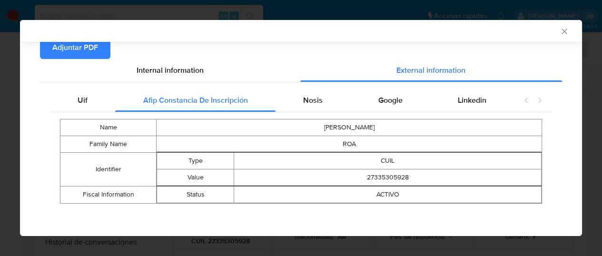
scroll to position [114, 0]
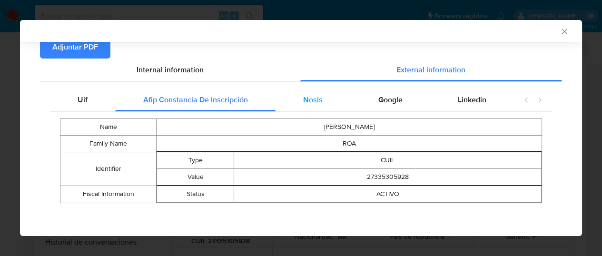
click at [324, 95] on div "Nosis" at bounding box center [313, 100] width 75 height 23
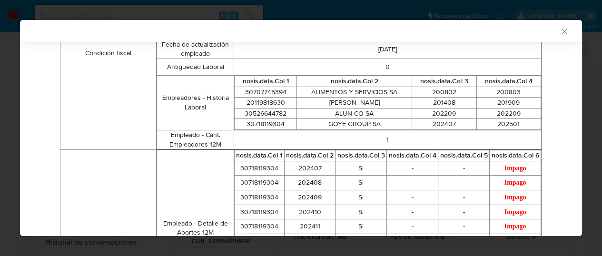
scroll to position [378, 0]
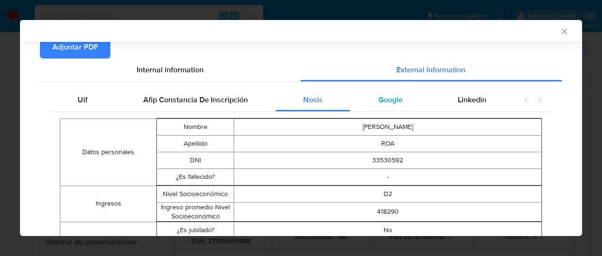
click at [396, 100] on span "Google" at bounding box center [390, 99] width 24 height 11
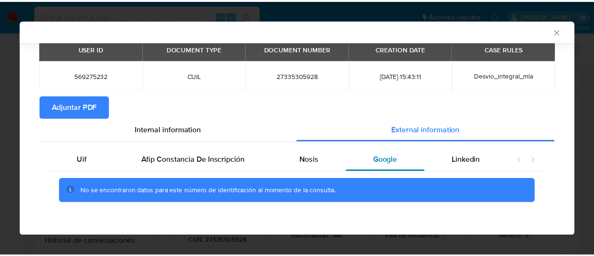
scroll to position [54, 0]
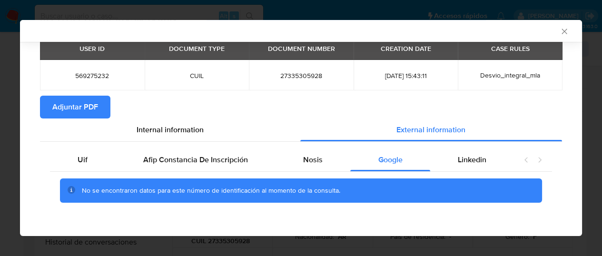
click at [69, 106] on span "Adjuntar PDF" at bounding box center [75, 107] width 46 height 21
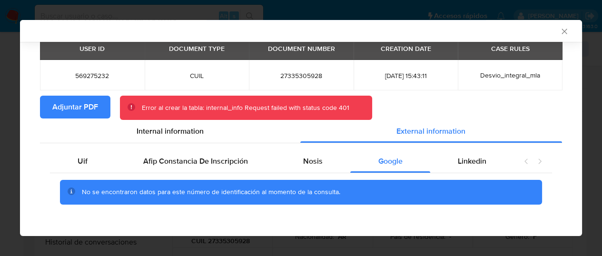
click at [561, 26] on div "AML Data Collector" at bounding box center [301, 31] width 562 height 22
click at [562, 32] on icon "Cerrar ventana" at bounding box center [564, 31] width 5 height 5
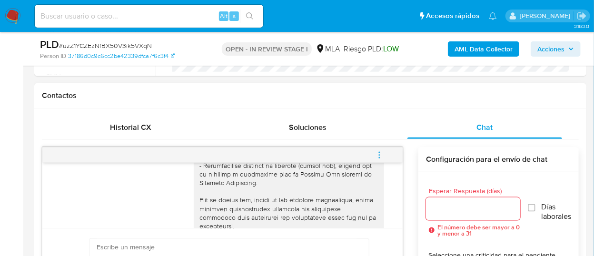
scroll to position [529, 0]
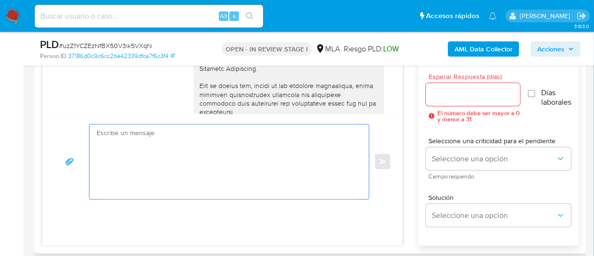
click at [281, 167] on textarea at bounding box center [227, 162] width 260 height 75
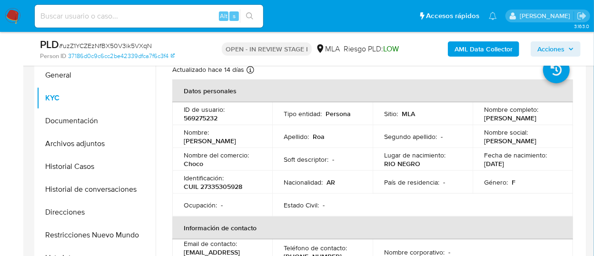
scroll to position [0, 0]
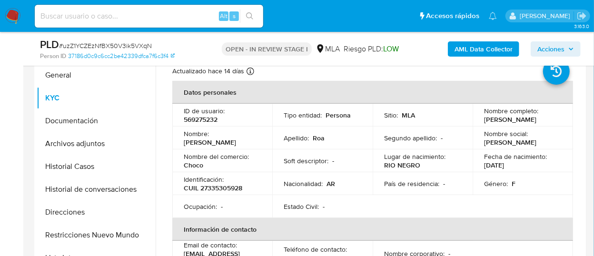
drag, startPoint x: 482, startPoint y: 120, endPoint x: 557, endPoint y: 118, distance: 74.8
click at [557, 118] on div "Nombre completo : Fabiana Fernanda Roa" at bounding box center [522, 115] width 77 height 17
copy p "Fabiana Fernanda Roa"
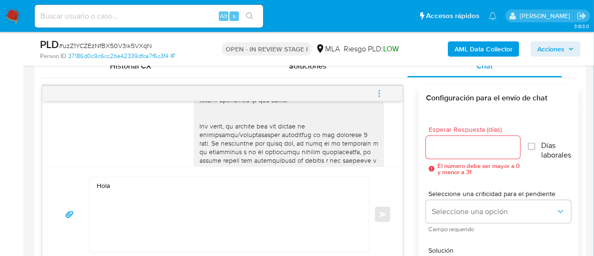
scroll to position [366, 0]
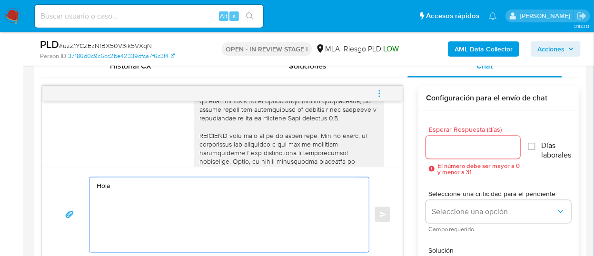
drag, startPoint x: 151, startPoint y: 195, endPoint x: 154, endPoint y: 190, distance: 5.8
click at [152, 193] on textarea "Hola" at bounding box center [227, 215] width 260 height 75
paste textarea "Fabiana Fernanda Roa"
paste textarea "Esperamos que te encuentres muy bien. Te consultamos si tuviste oportunidad de …"
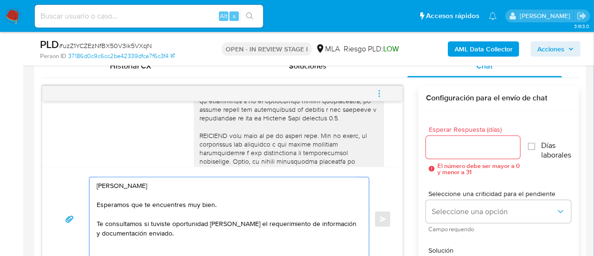
scroll to position [529, 0]
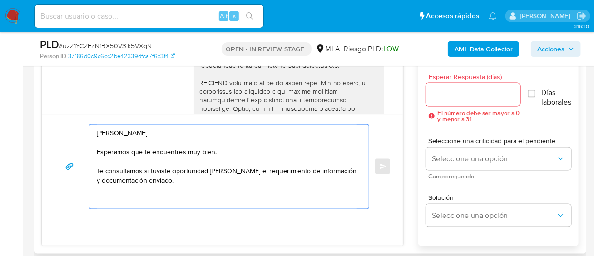
click at [238, 203] on textarea "Hola Fabiana Fernanda Roa Esperamos que te encuentres muy bien. Te consultamos …" at bounding box center [227, 167] width 260 height 84
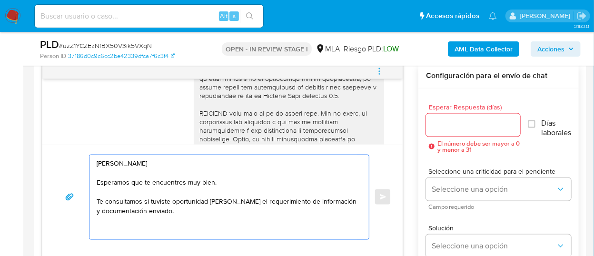
scroll to position [476, 0]
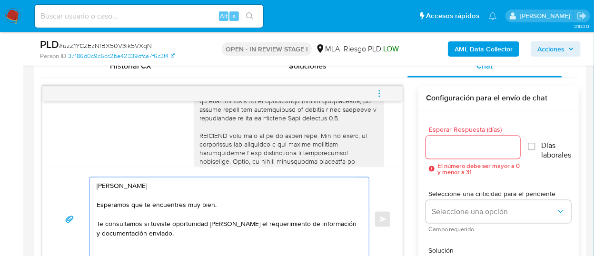
paste textarea "En función de las operaciones registradas en tu cuenta de Mercado Pago, necesit…"
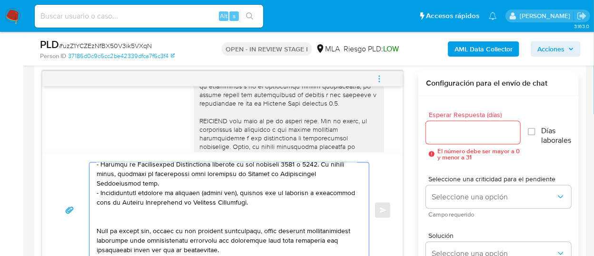
scroll to position [261, 0]
paste textarea "3. Proporciona el vínculo con las siguientes contrapartes con las que operaste,…"
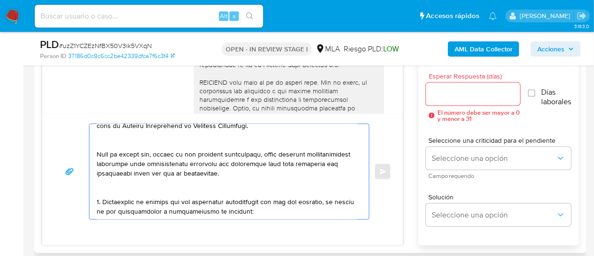
scroll to position [544, 0]
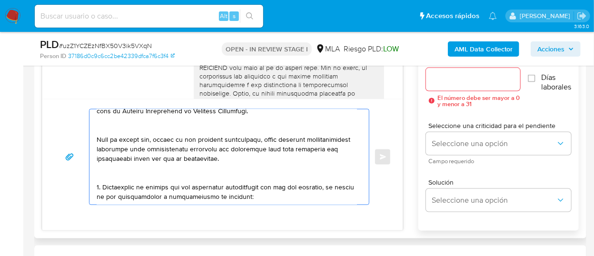
click at [156, 198] on textarea at bounding box center [227, 156] width 260 height 95
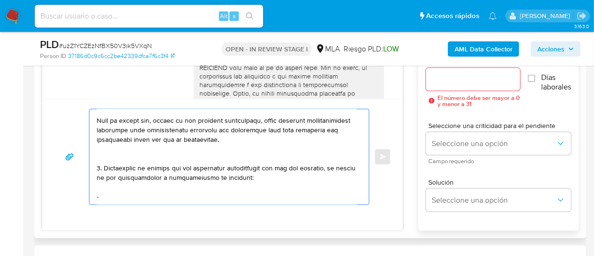
paste textarea "Financity S A - CUIL 30708402490"
click at [159, 198] on textarea at bounding box center [227, 156] width 260 height 95
click at [217, 199] on textarea at bounding box center [227, 156] width 260 height 95
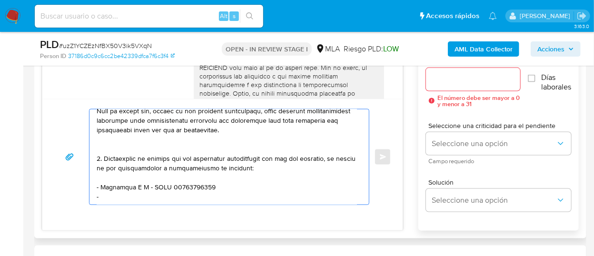
paste textarea "Goye Group S. A. - CUIT 30718119304"
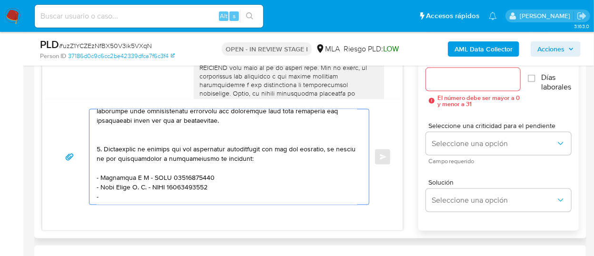
paste textarea "Tito Ali - CUIT 23280158879"
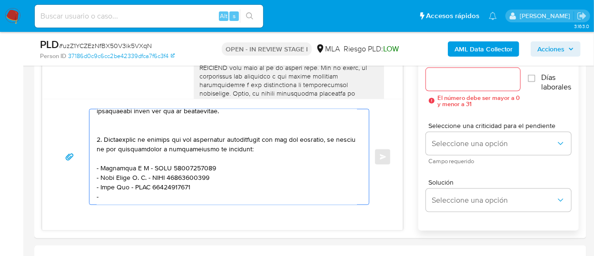
paste textarea "Ignbal Store Sas - CUIL 30718157338"
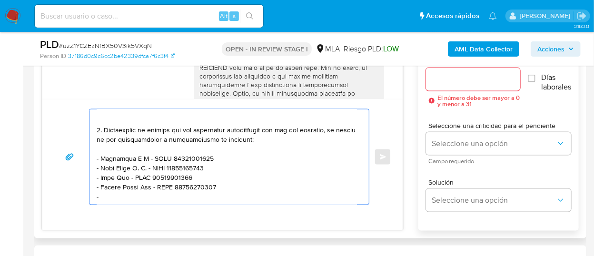
click at [165, 187] on textarea at bounding box center [227, 156] width 260 height 95
click at [149, 201] on textarea at bounding box center [227, 156] width 260 height 95
paste textarea "Americo Segundo Alfonso - CUIT 20073969205"
paste textarea "Es importante que sepas que, en el caso de que no respondas a lo solicitado, tu…"
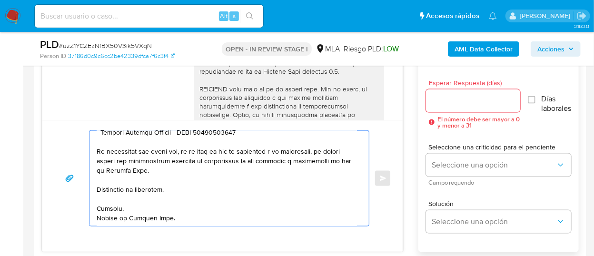
scroll to position [491, 0]
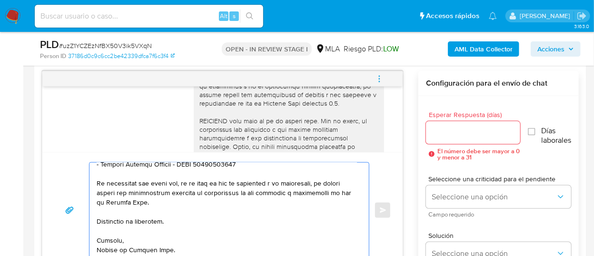
type textarea "Hola Fabiana Fernanda Roa Esperamos que te encuentres muy bien. Te consultamos …"
drag, startPoint x: 452, startPoint y: 123, endPoint x: 453, endPoint y: 128, distance: 4.9
click at [452, 124] on div at bounding box center [473, 132] width 94 height 23
click at [453, 133] on input "Esperar Respuesta (días)" at bounding box center [473, 133] width 94 height 12
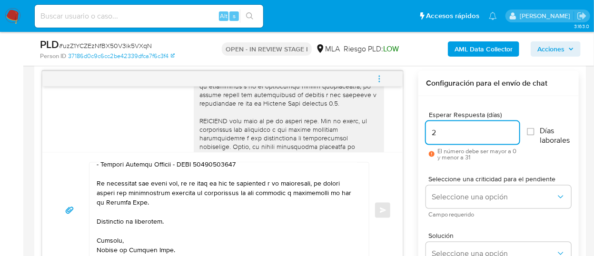
drag, startPoint x: 449, startPoint y: 133, endPoint x: 407, endPoint y: 135, distance: 42.4
click at [407, 135] on div "18/08/2025 17:22:03 Hola, Esperamos que te encuentres muy bien. Te consultamos …" at bounding box center [310, 177] width 537 height 213
type input "2"
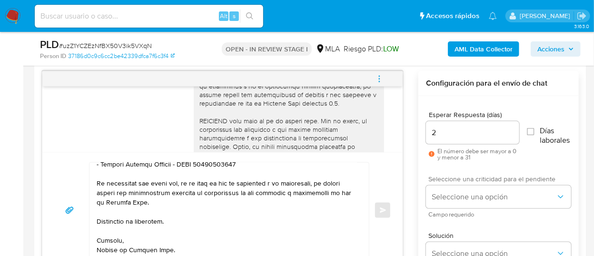
click at [463, 180] on span "Seleccione una criticidad para el pendiente" at bounding box center [500, 179] width 145 height 7
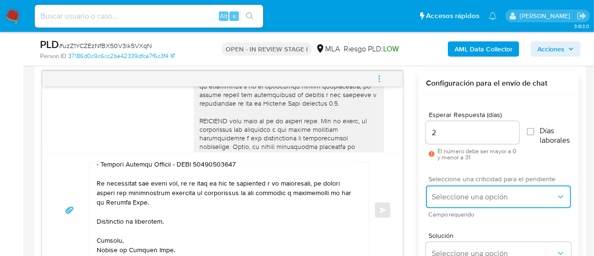
click at [461, 192] on span "Seleccione una opción" at bounding box center [494, 197] width 124 height 10
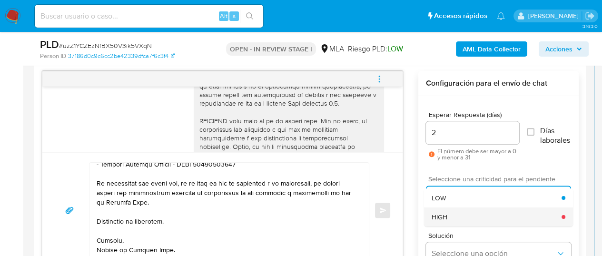
click at [470, 215] on div "HIGH" at bounding box center [497, 217] width 130 height 19
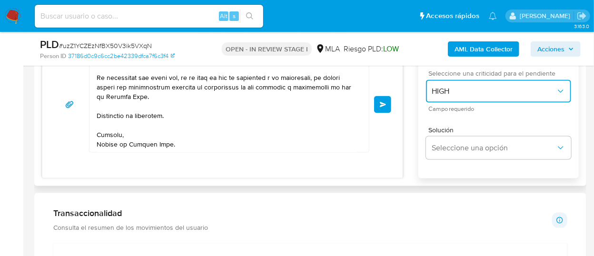
scroll to position [596, 0]
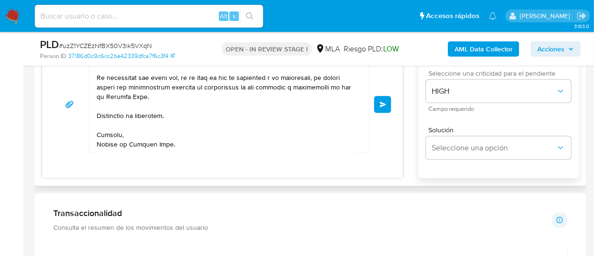
click at [387, 98] on button "Enviar" at bounding box center [382, 104] width 17 height 17
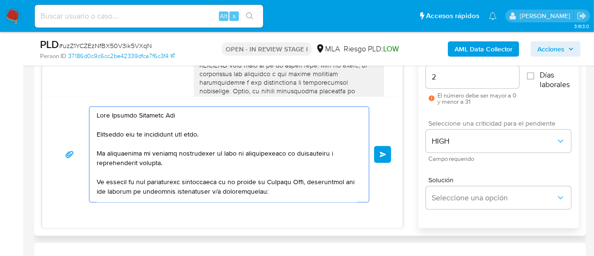
scroll to position [438, 0]
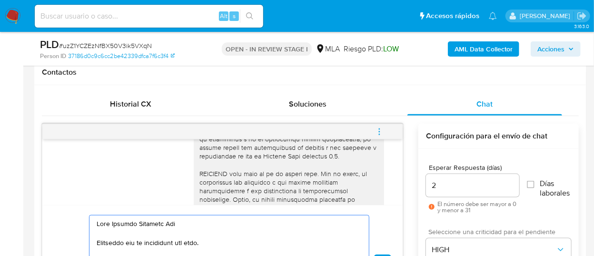
drag, startPoint x: 186, startPoint y: 123, endPoint x: 110, endPoint y: 220, distance: 122.7
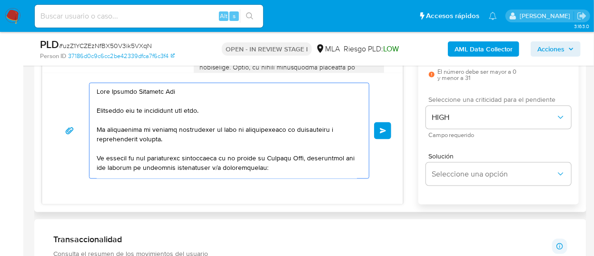
scroll to position [491, 0]
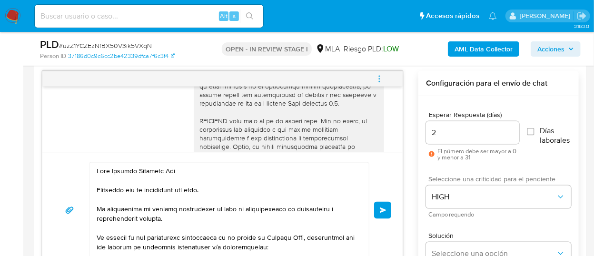
drag, startPoint x: 386, startPoint y: 212, endPoint x: 407, endPoint y: 210, distance: 21.5
click at [386, 213] on button "Enviar" at bounding box center [382, 210] width 17 height 17
click at [385, 212] on button "Enviar" at bounding box center [382, 210] width 17 height 17
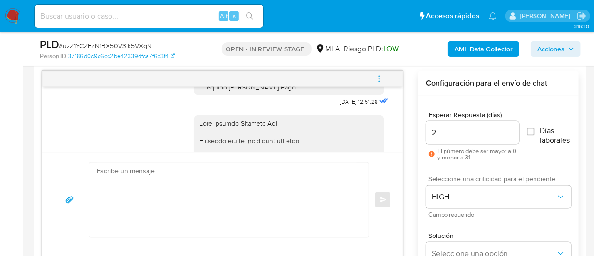
scroll to position [657, 0]
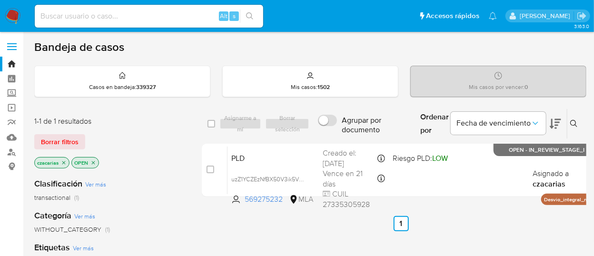
click at [10, 14] on img at bounding box center [13, 16] width 16 height 16
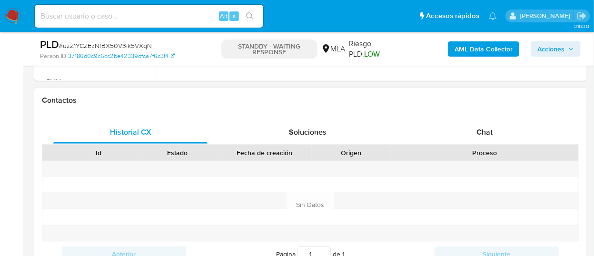
select select "10"
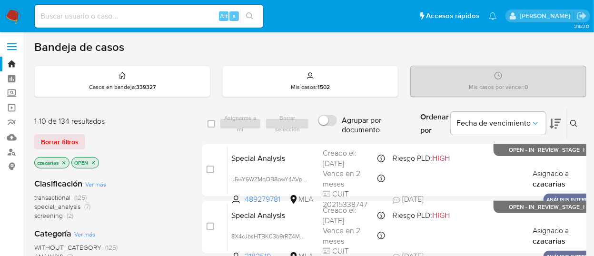
click at [11, 12] on img at bounding box center [13, 16] width 16 height 16
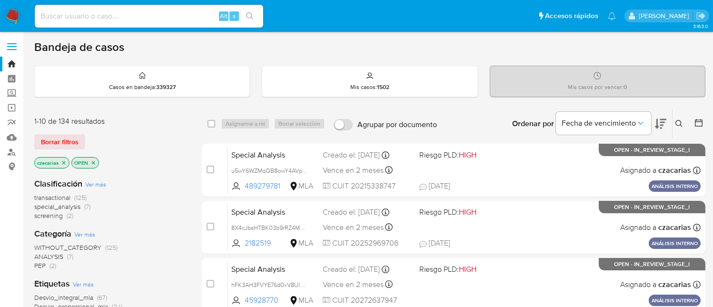
drag, startPoint x: 601, startPoint y: 0, endPoint x: 445, endPoint y: 115, distance: 194.0
click at [445, 115] on div "Ordenar por Fecha de vencimiento No es posible ordenar los resultados mientras …" at bounding box center [574, 124] width 264 height 30
click at [602, 124] on icon at bounding box center [699, 123] width 10 height 10
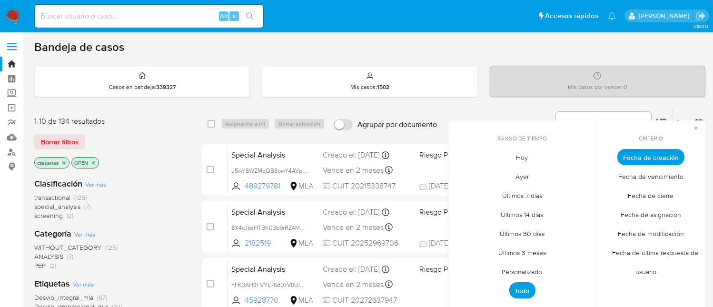
click at [525, 256] on span "Personalizado" at bounding box center [522, 272] width 60 height 20
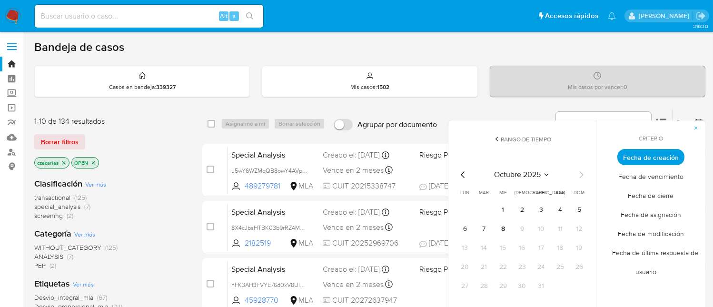
click at [462, 169] on icon "Mes anterior" at bounding box center [462, 174] width 11 height 11
click at [463, 171] on icon "Mes anterior" at bounding box center [462, 174] width 11 height 11
drag, startPoint x: 541, startPoint y: 210, endPoint x: 552, endPoint y: 234, distance: 26.2
click at [541, 211] on button "1" at bounding box center [541, 209] width 15 height 15
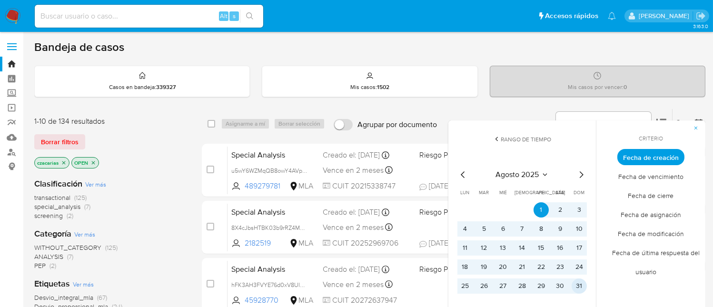
drag, startPoint x: 580, startPoint y: 285, endPoint x: 600, endPoint y: 258, distance: 33.7
click at [580, 256] on button "31" at bounding box center [579, 285] width 15 height 15
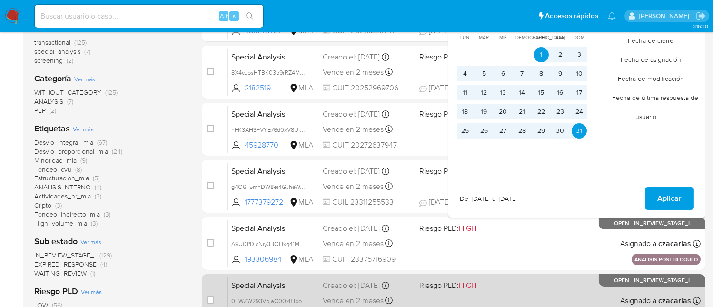
scroll to position [190, 0]
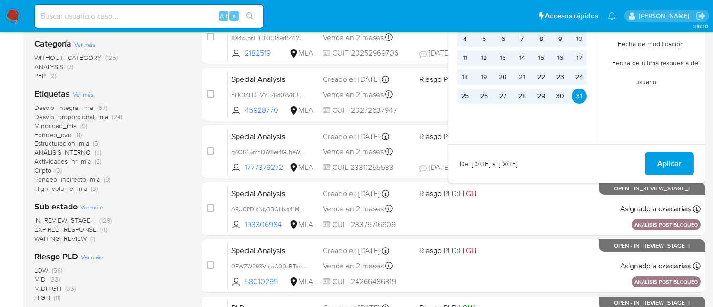
click at [602, 173] on div "Del [DATE] al [DATE] Aplicar" at bounding box center [576, 163] width 257 height 39
click at [602, 166] on button "Aplicar" at bounding box center [669, 163] width 49 height 23
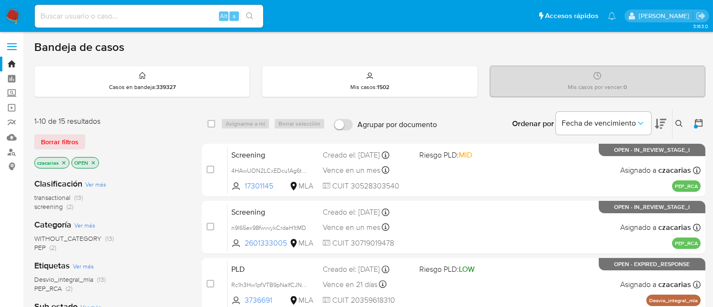
click at [97, 159] on p "OPEN" at bounding box center [85, 163] width 27 height 10
click at [95, 161] on icon "close-filter" at bounding box center [93, 163] width 6 height 6
click at [65, 161] on icon "close-filter" at bounding box center [64, 163] width 6 height 6
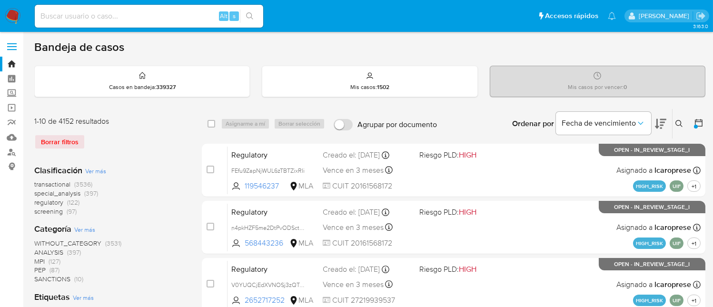
click at [61, 183] on span "transactional" at bounding box center [52, 184] width 36 height 10
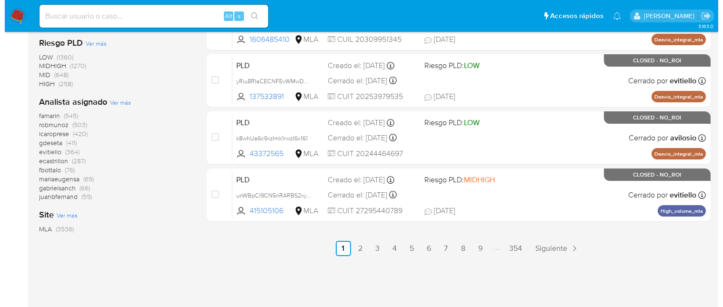
scroll to position [501, 0]
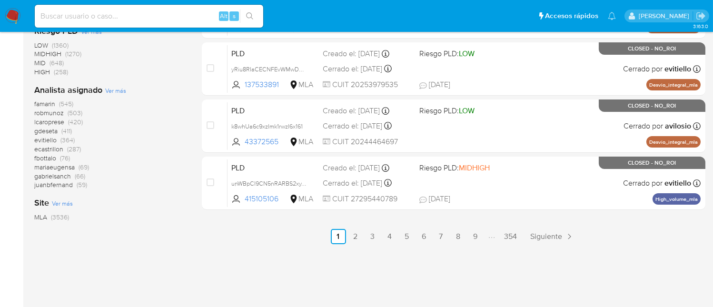
click at [115, 93] on span "Ver más" at bounding box center [115, 90] width 21 height 9
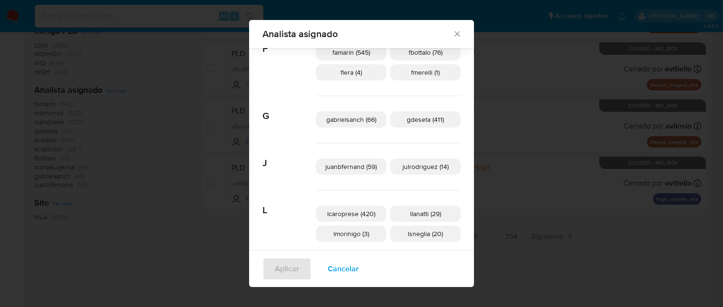
scroll to position [247, 0]
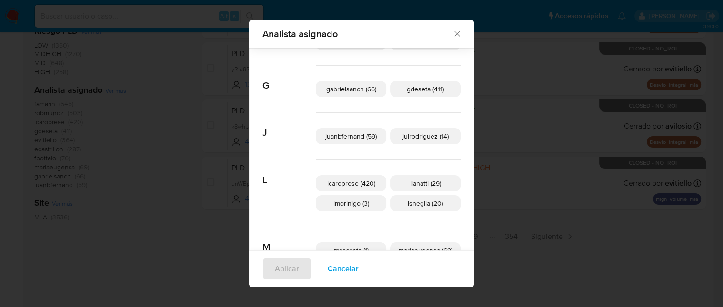
click at [348, 89] on span "gabrielsanch (66)" at bounding box center [351, 89] width 50 height 10
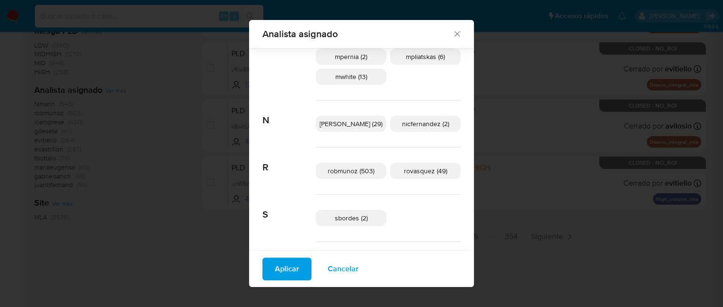
scroll to position [564, 0]
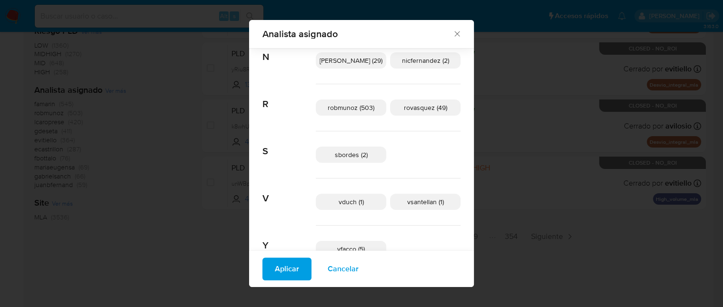
click at [290, 256] on span "Aplicar" at bounding box center [287, 268] width 24 height 21
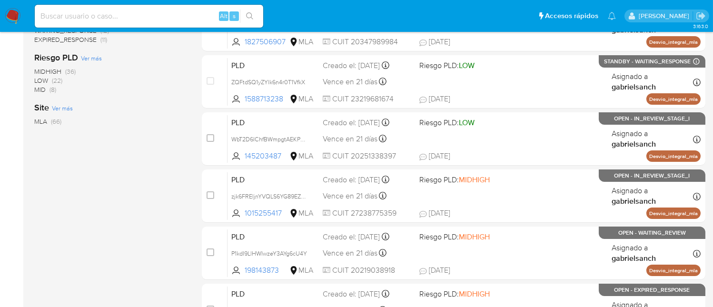
scroll to position [478, 0]
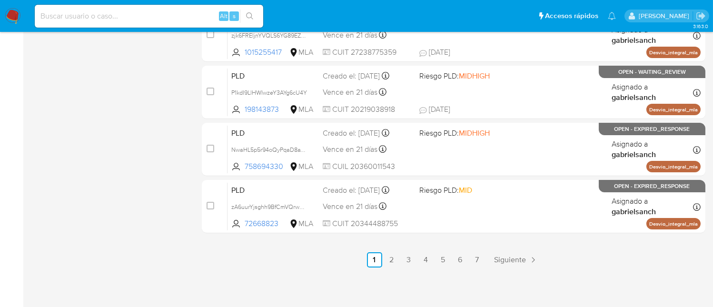
click at [434, 256] on ul "Anterior 1 2 3 4 5 6 7 Siguiente" at bounding box center [454, 259] width 504 height 15
click at [427, 256] on link "4" at bounding box center [425, 259] width 15 height 15
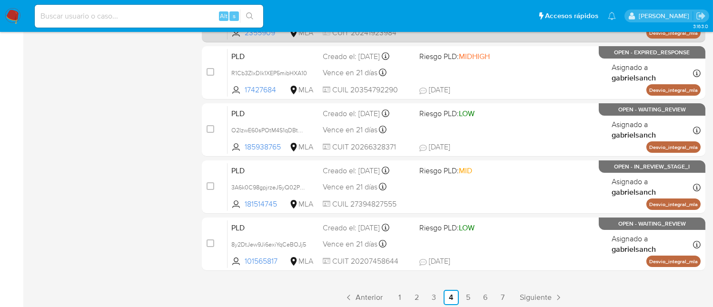
scroll to position [478, 0]
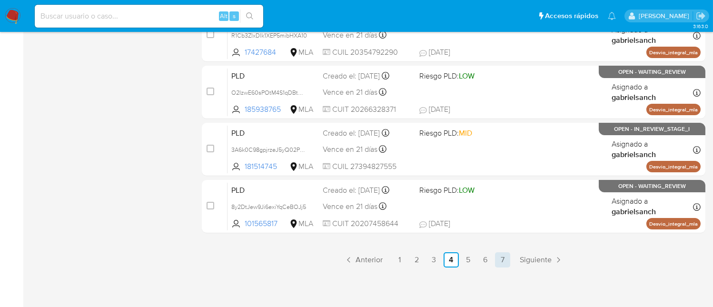
click at [500, 256] on link "7" at bounding box center [502, 259] width 15 height 15
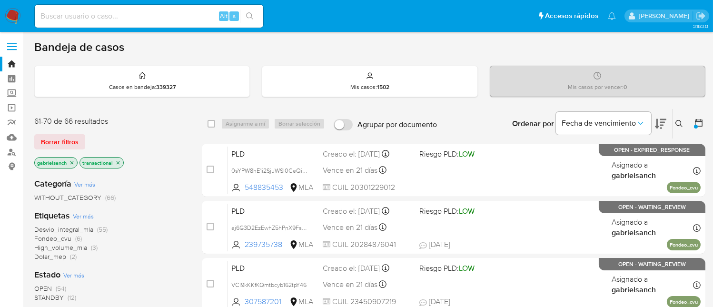
click at [7, 20] on img at bounding box center [13, 16] width 16 height 16
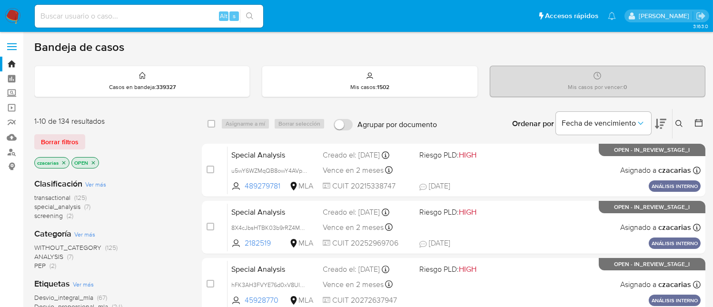
click at [11, 10] on img at bounding box center [13, 16] width 16 height 16
